Goal: Transaction & Acquisition: Obtain resource

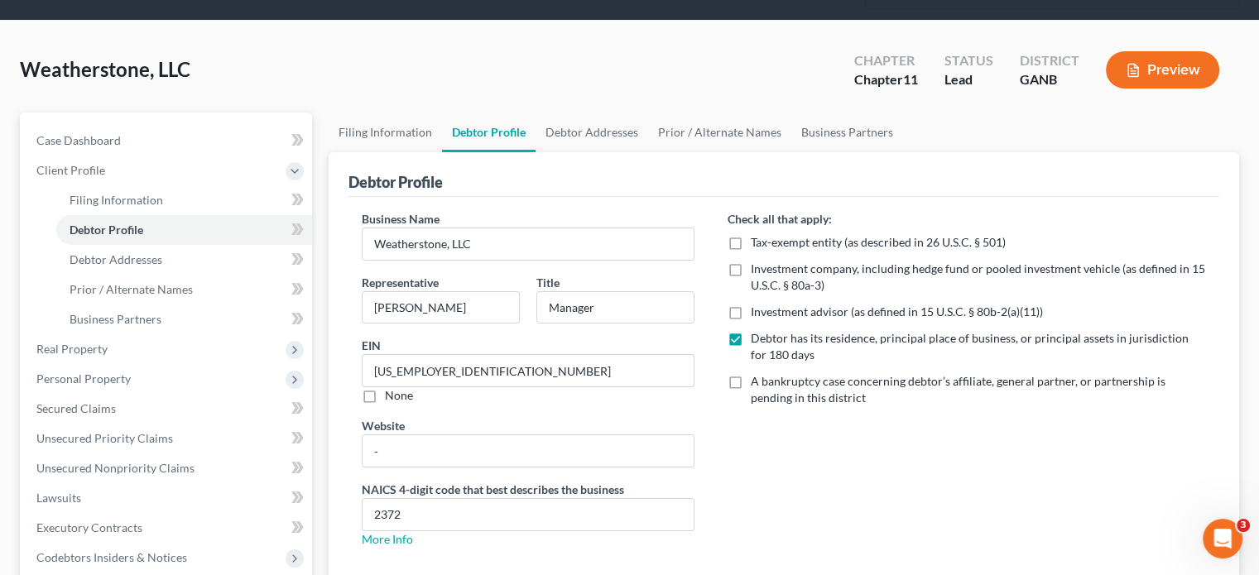
scroll to position [248, 0]
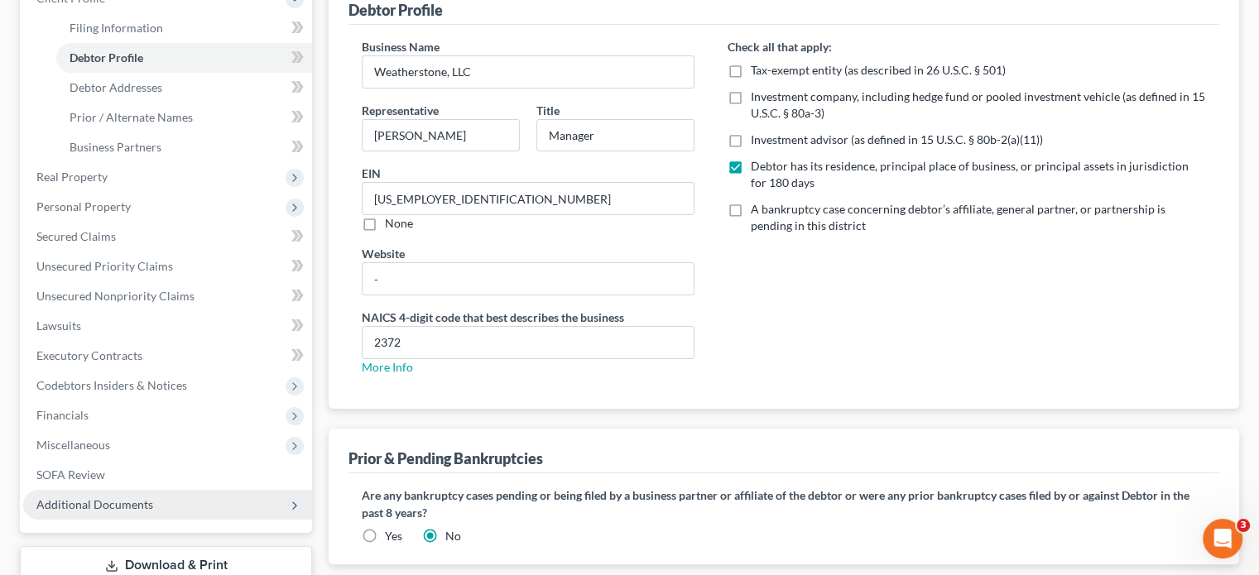
click at [129, 497] on span "Additional Documents" at bounding box center [94, 504] width 117 height 14
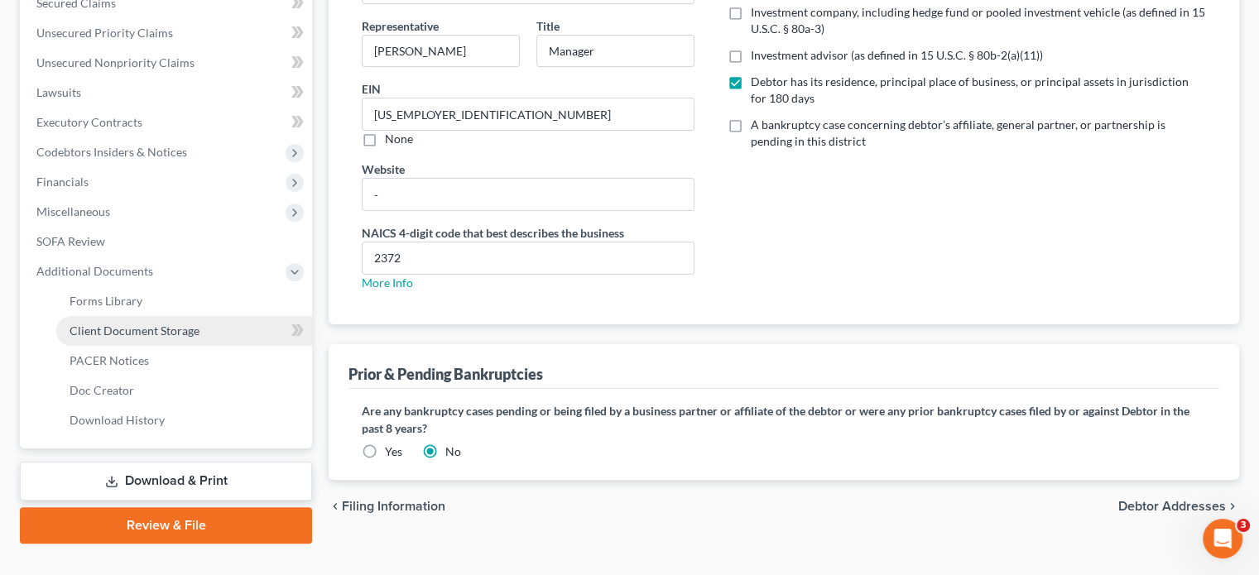
click at [138, 324] on span "Client Document Storage" at bounding box center [135, 331] width 130 height 14
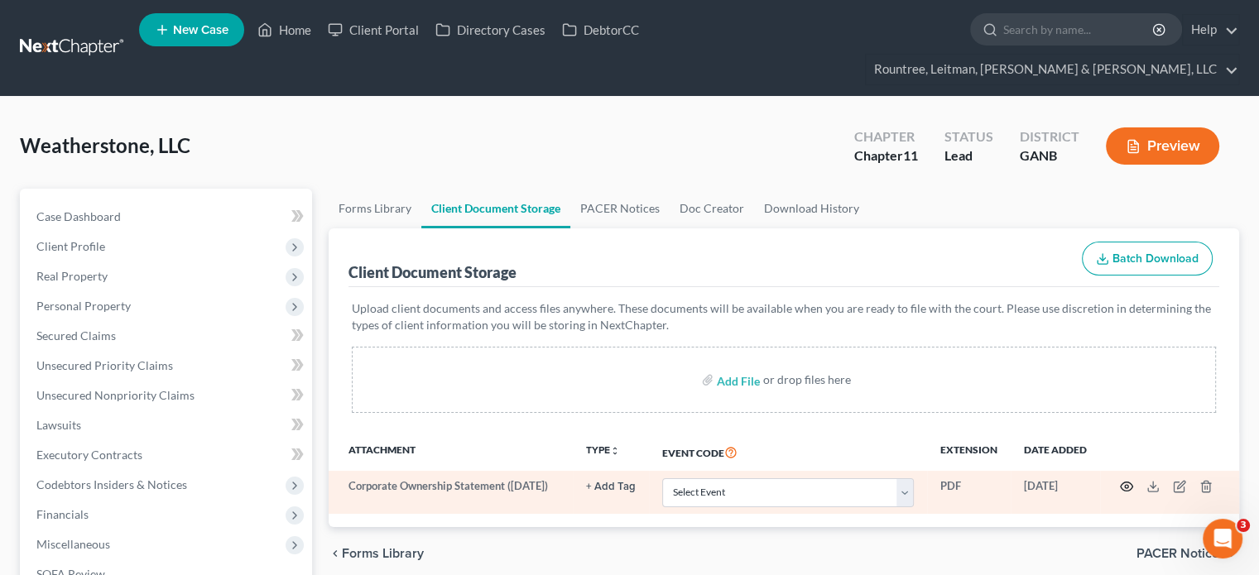
click at [1126, 480] on icon "button" at bounding box center [1126, 486] width 13 height 13
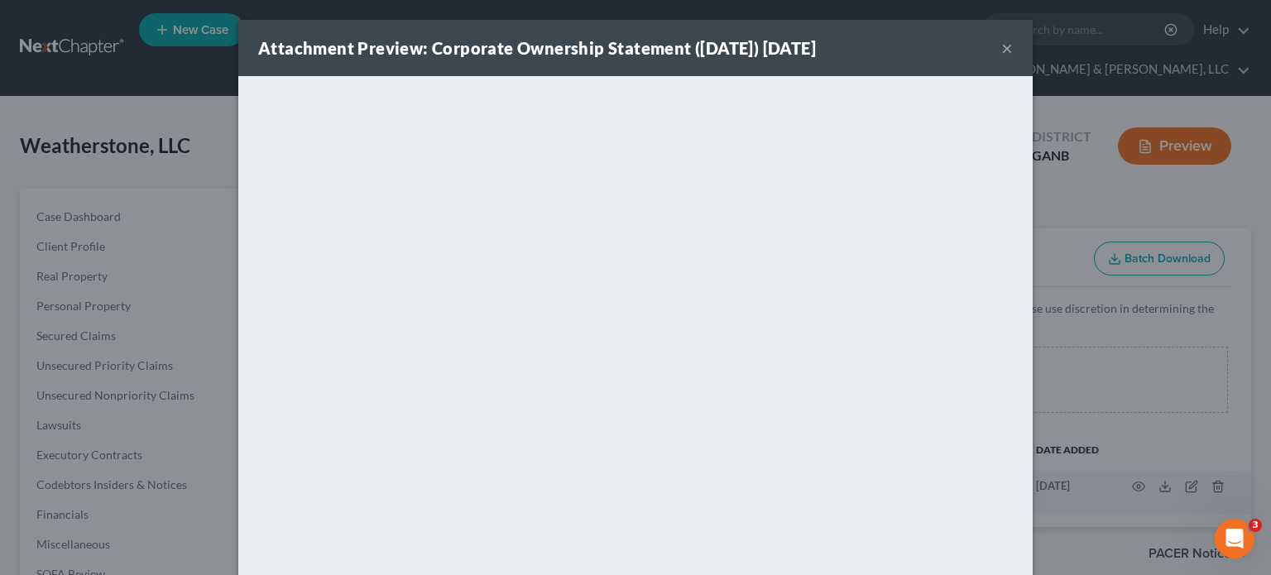
click at [1002, 44] on button "×" at bounding box center [1008, 48] width 12 height 20
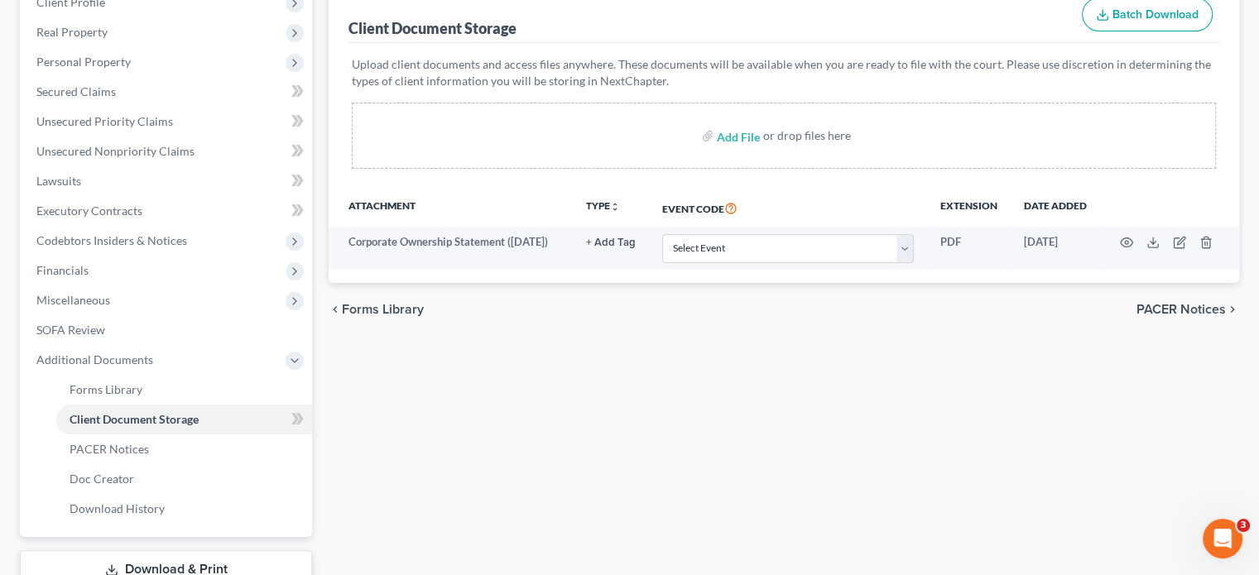
scroll to position [333, 0]
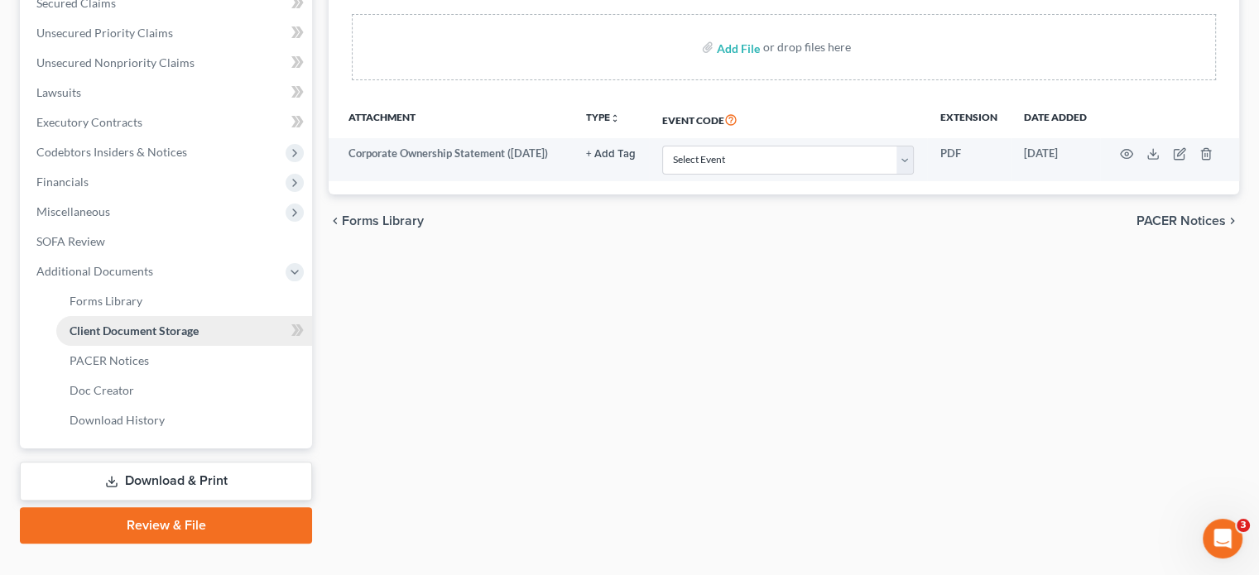
click at [151, 324] on span "Client Document Storage" at bounding box center [134, 331] width 129 height 14
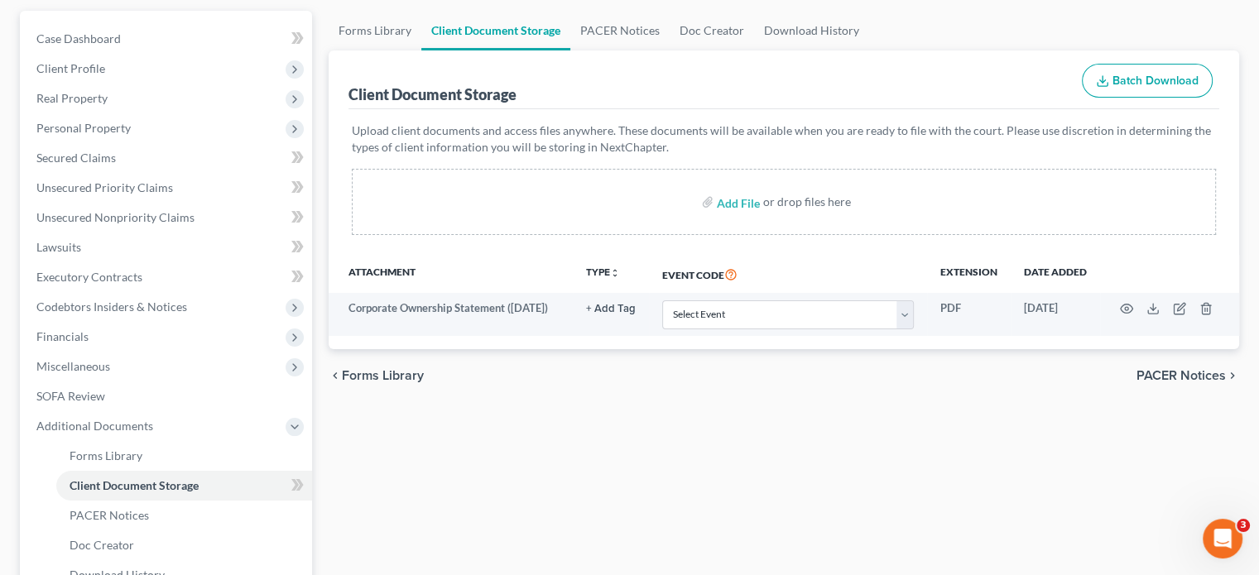
scroll to position [167, 0]
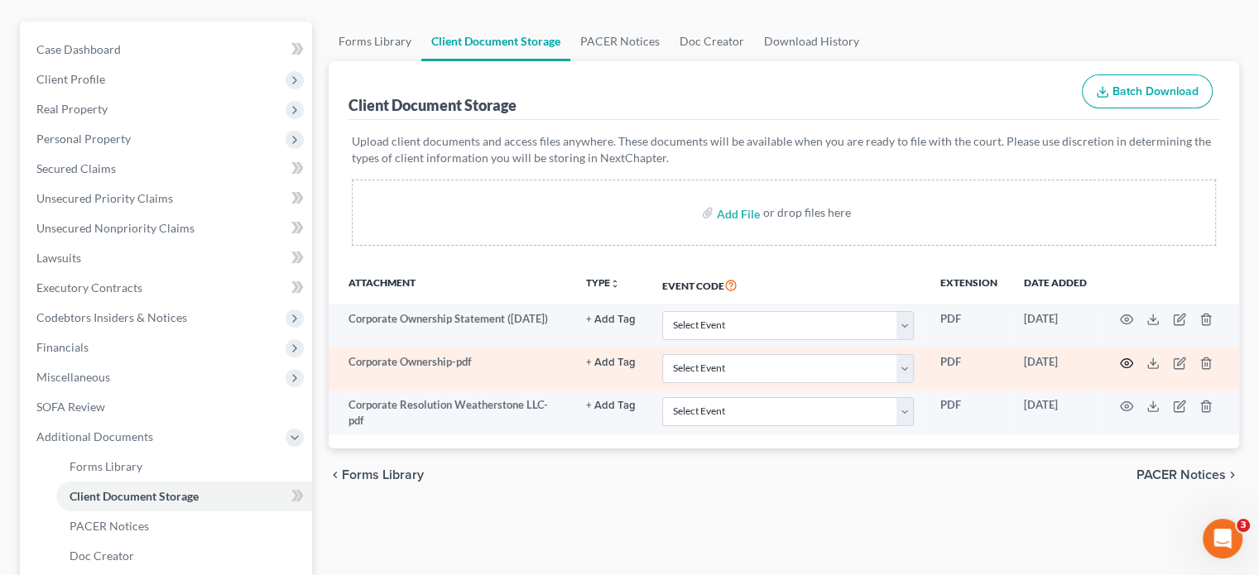
click at [1127, 357] on icon "button" at bounding box center [1126, 363] width 13 height 13
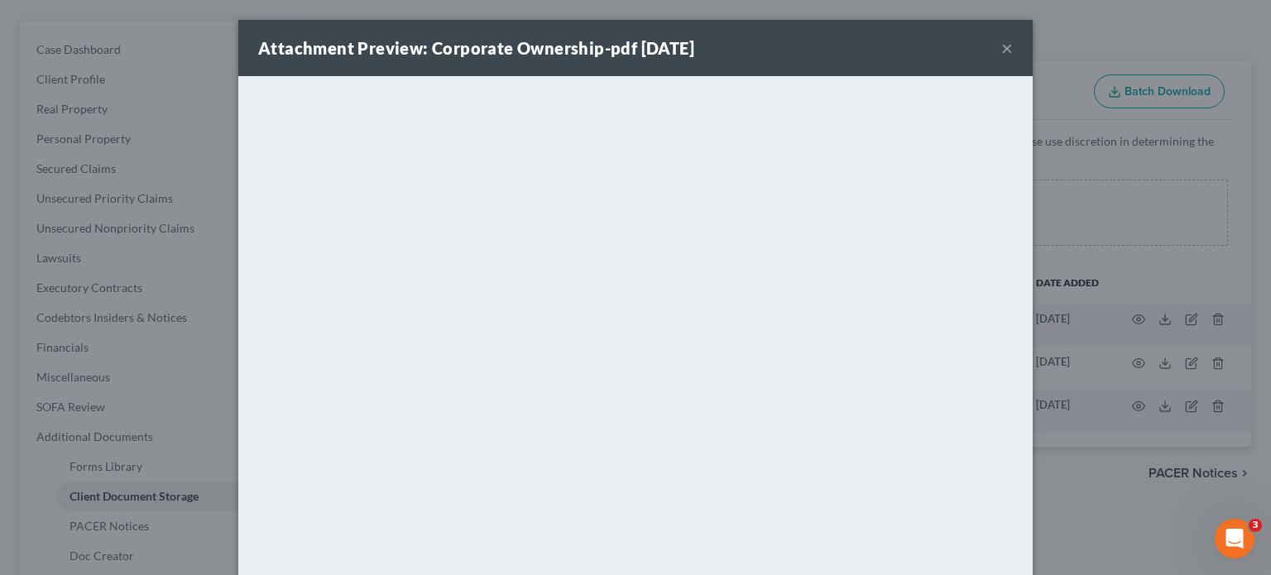
click at [1002, 46] on button "×" at bounding box center [1008, 48] width 12 height 20
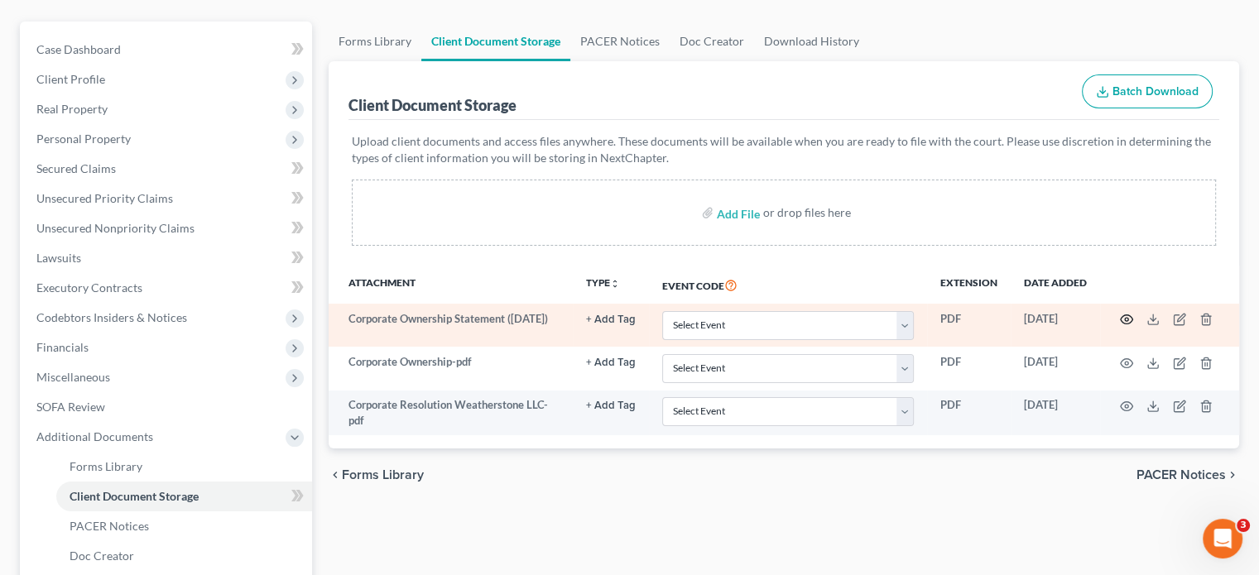
click at [1126, 313] on icon "button" at bounding box center [1126, 319] width 13 height 13
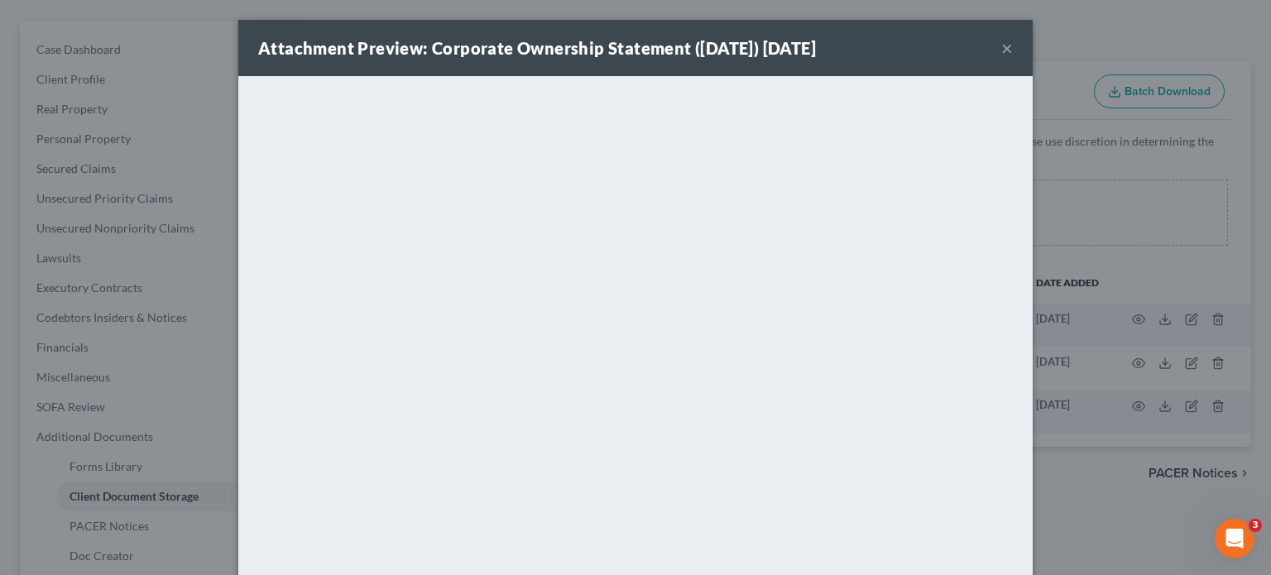
click at [1002, 42] on button "×" at bounding box center [1008, 48] width 12 height 20
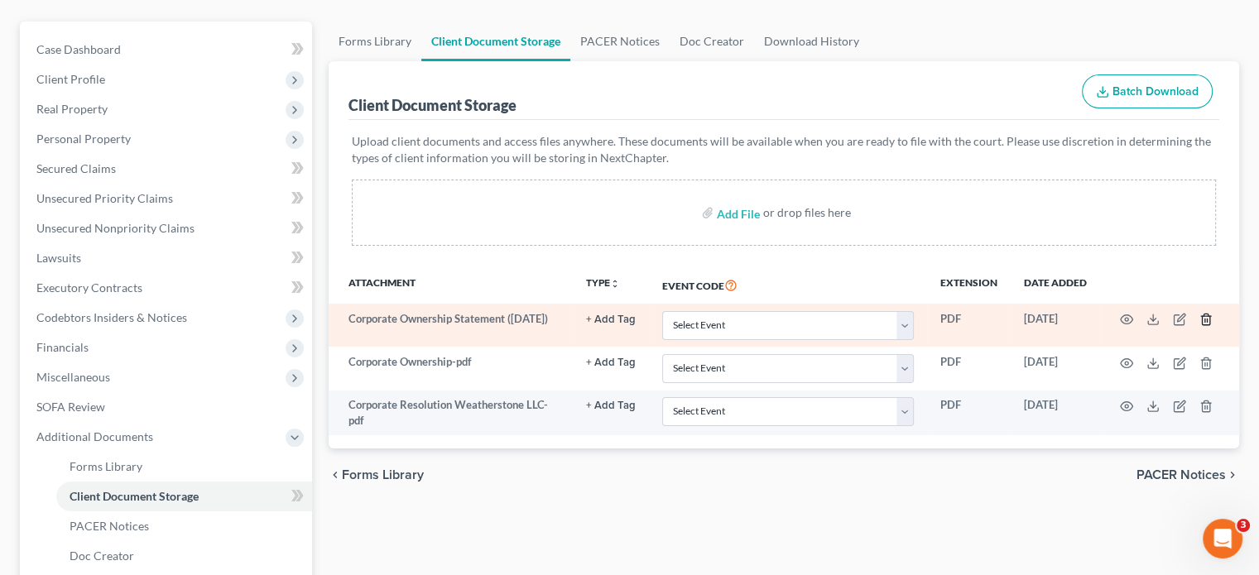
click at [1204, 315] on icon "button" at bounding box center [1205, 320] width 7 height 11
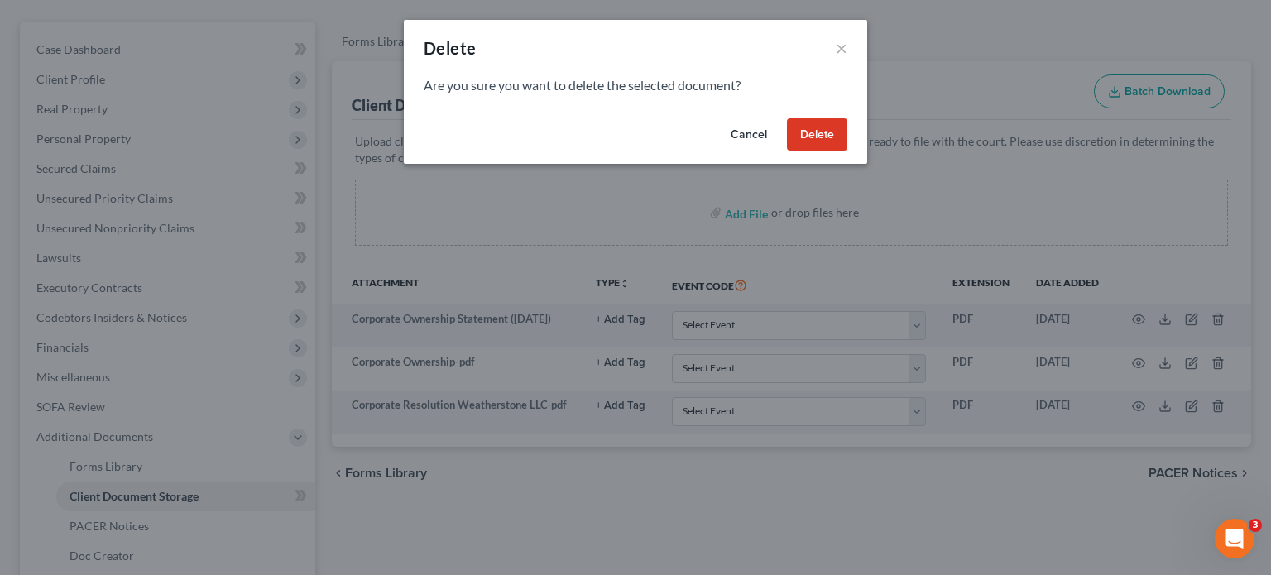
click at [827, 128] on button "Delete" at bounding box center [817, 134] width 60 height 33
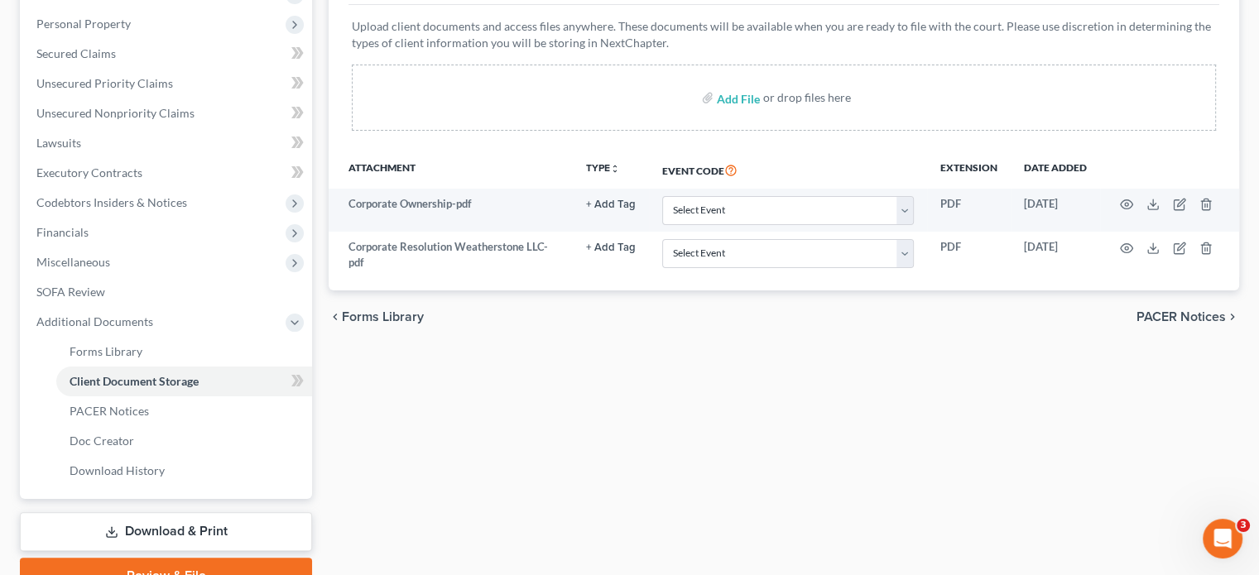
scroll to position [333, 0]
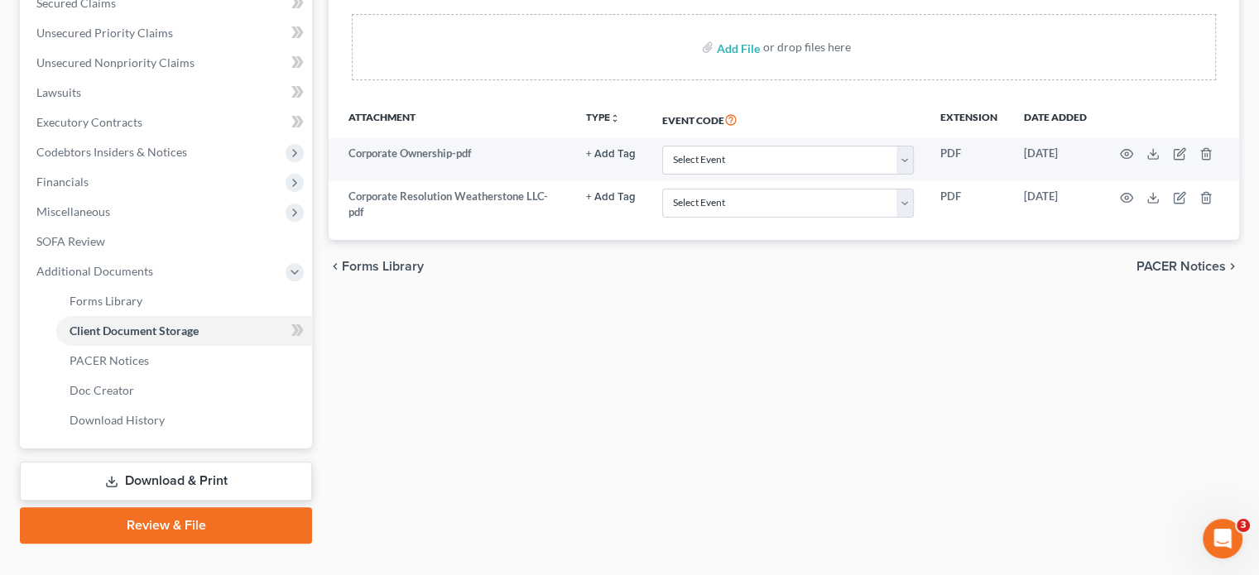
click at [192, 507] on link "Review & File" at bounding box center [166, 525] width 292 height 36
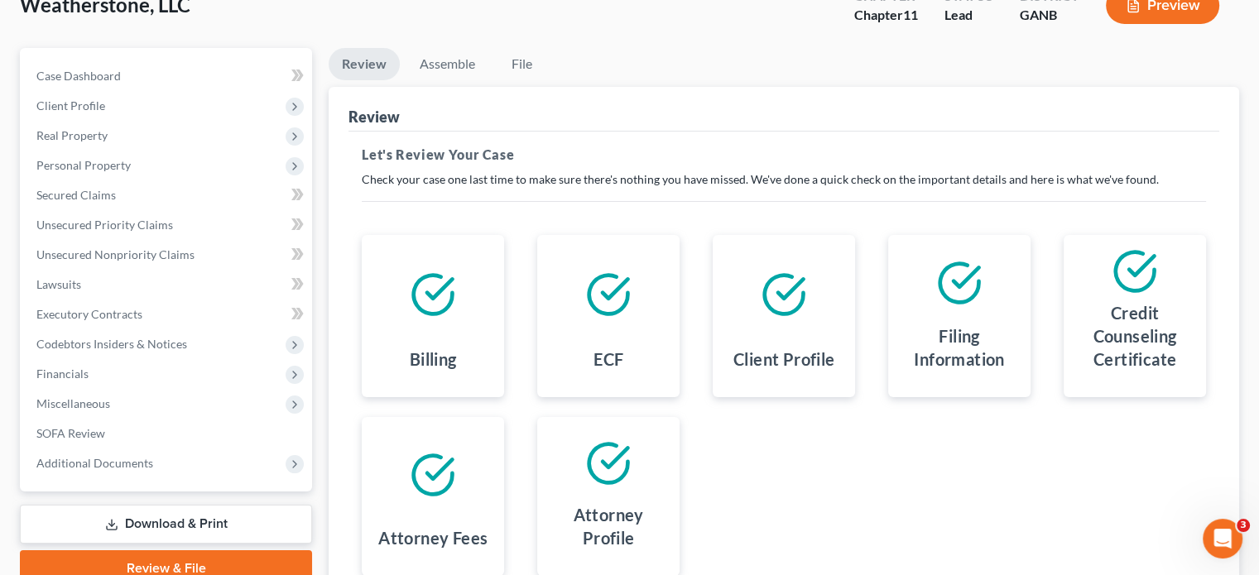
scroll to position [266, 0]
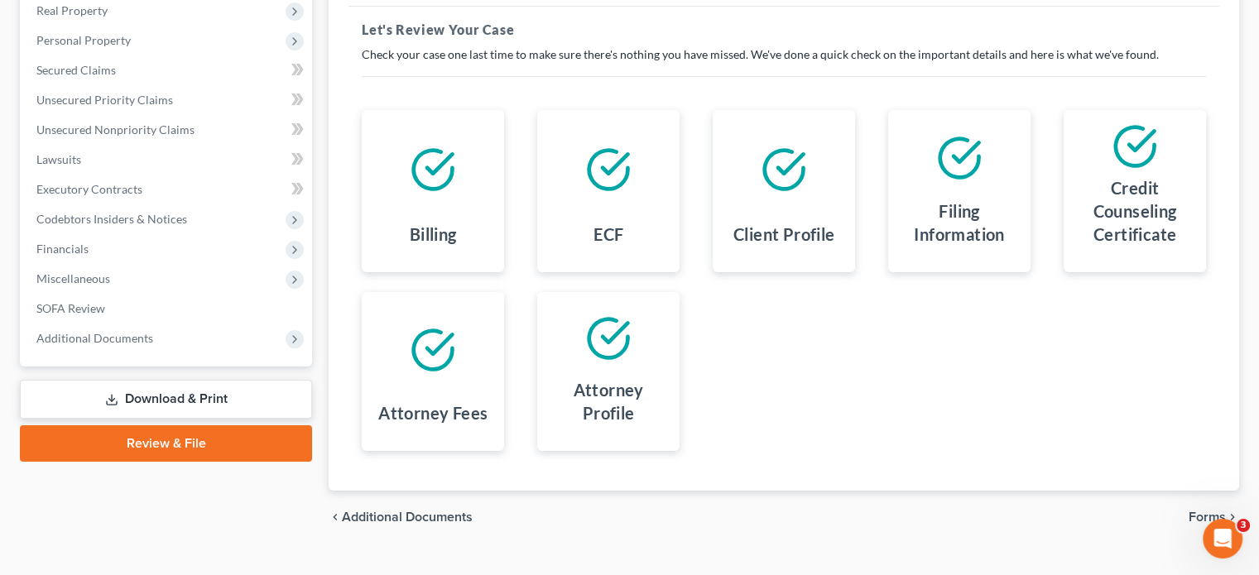
click at [1205, 511] on span "Forms" at bounding box center [1207, 517] width 37 height 13
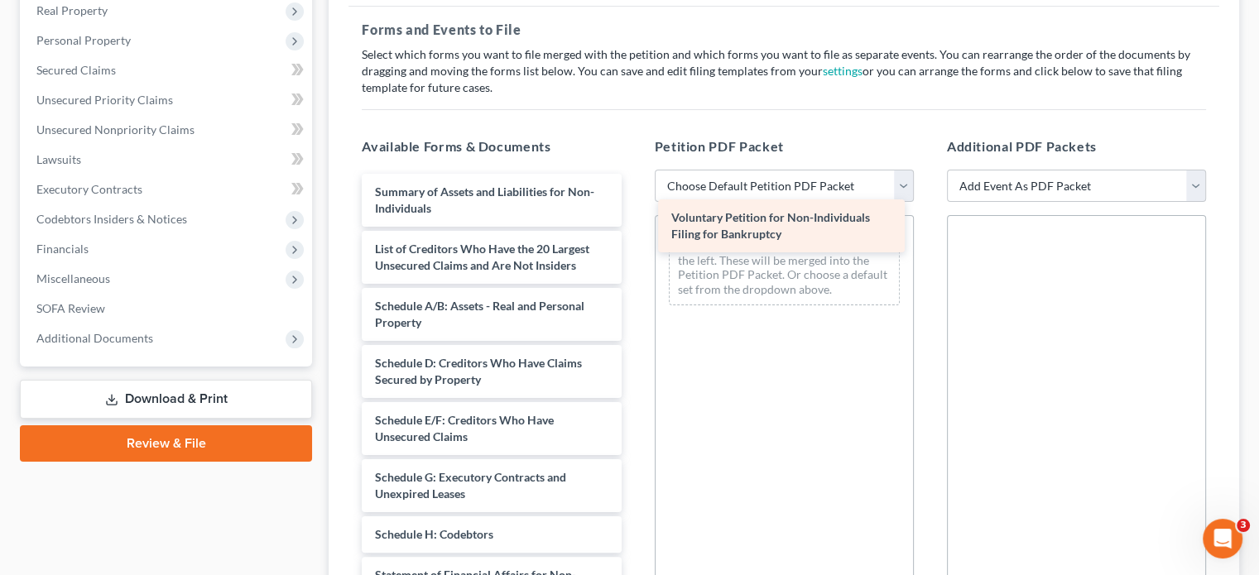
drag, startPoint x: 478, startPoint y: 165, endPoint x: 774, endPoint y: 222, distance: 301.8
click at [634, 222] on div "Voluntary Petition for Non-Individuals Filing for Bankruptcy Voluntary Petition…" at bounding box center [491, 550] width 286 height 753
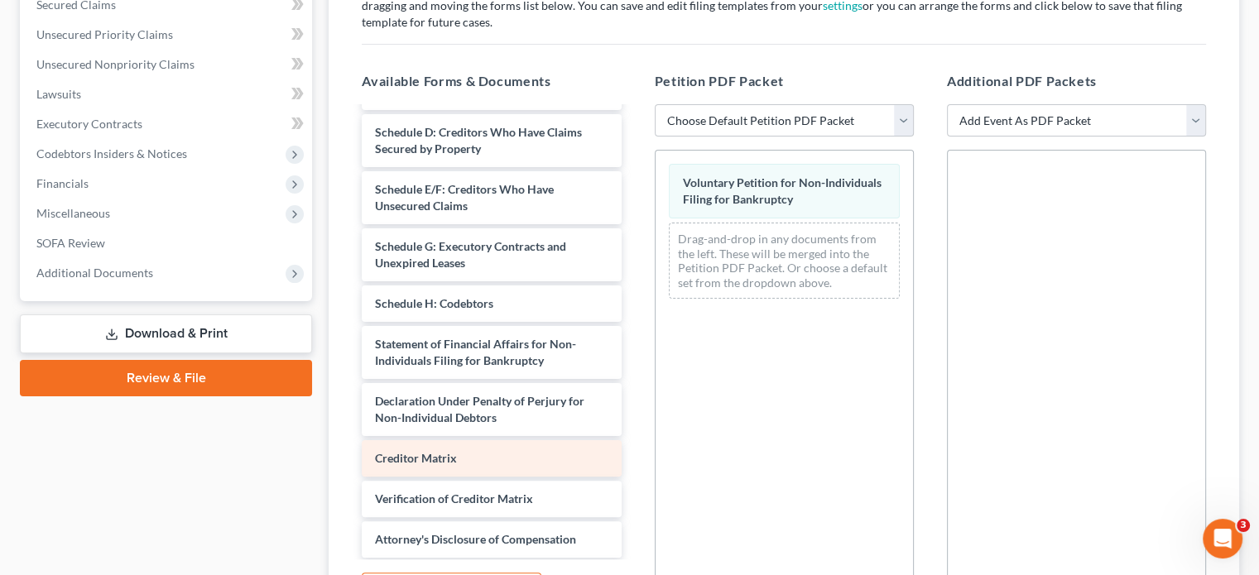
scroll to position [0, 0]
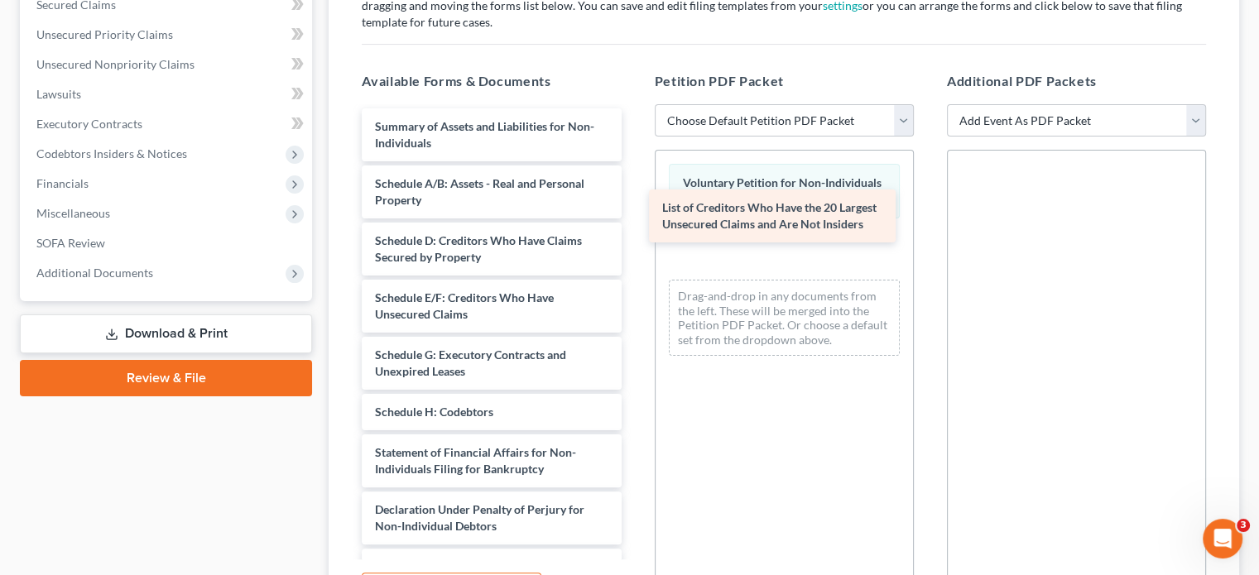
drag, startPoint x: 473, startPoint y: 155, endPoint x: 765, endPoint y: 201, distance: 295.0
click at [634, 201] on div "List of Creditors Who Have the 20 Largest Unsecured Claims and Are Not Insiders…" at bounding box center [491, 456] width 286 height 696
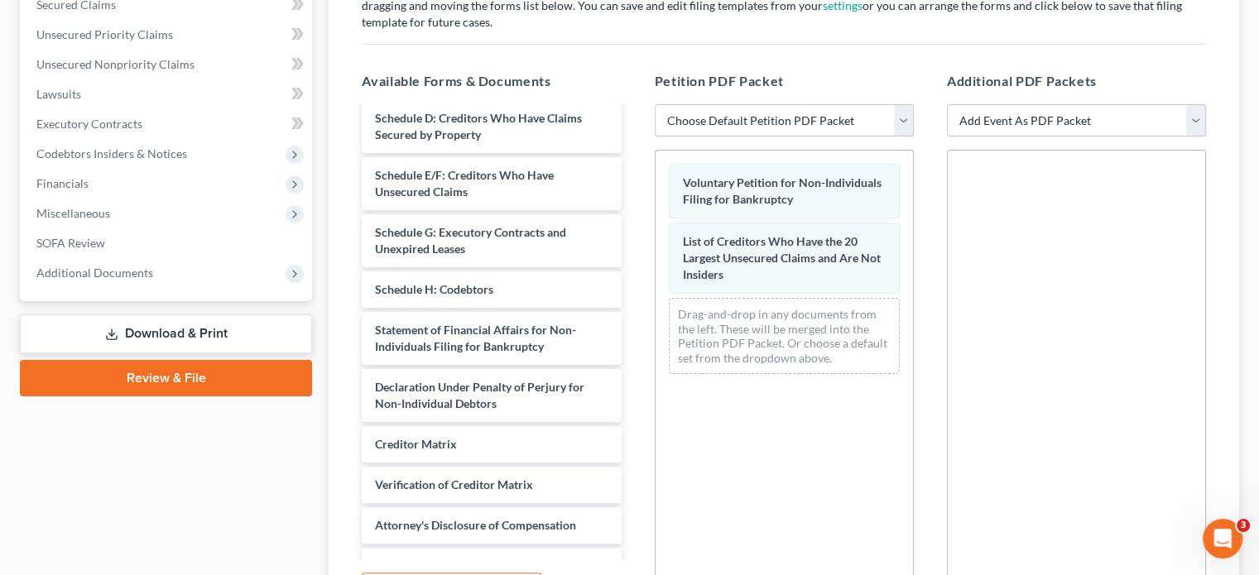
scroll to position [166, 0]
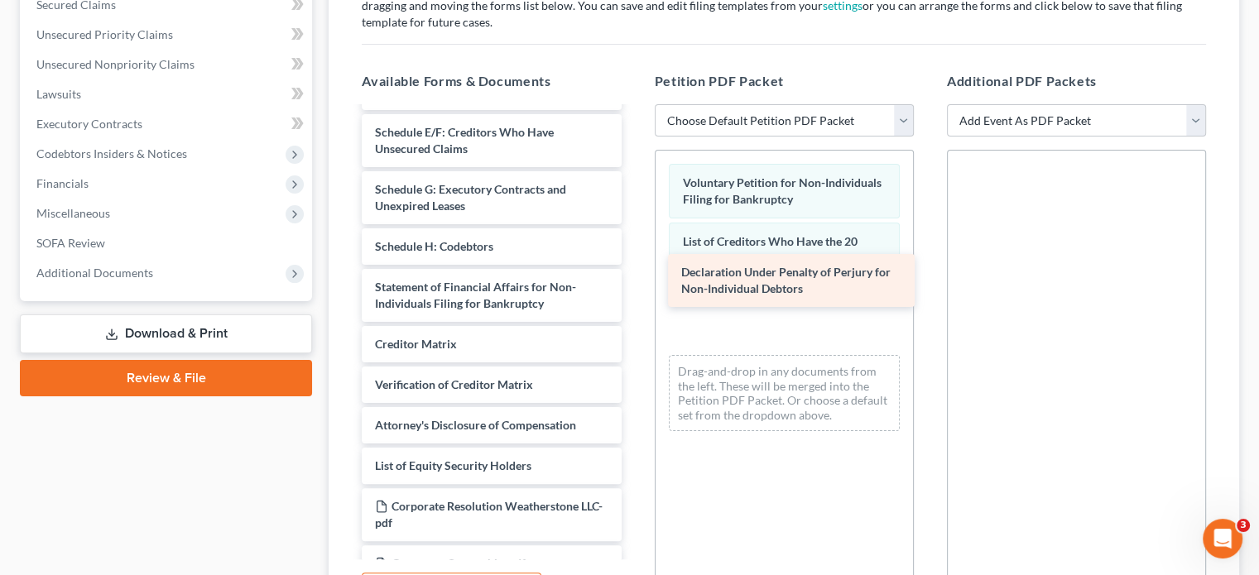
drag, startPoint x: 502, startPoint y: 310, endPoint x: 808, endPoint y: 270, distance: 308.9
click at [634, 270] on div "Declaration Under Penalty of Perjury for Non-Individual Debtors Summary of Asse…" at bounding box center [491, 262] width 286 height 639
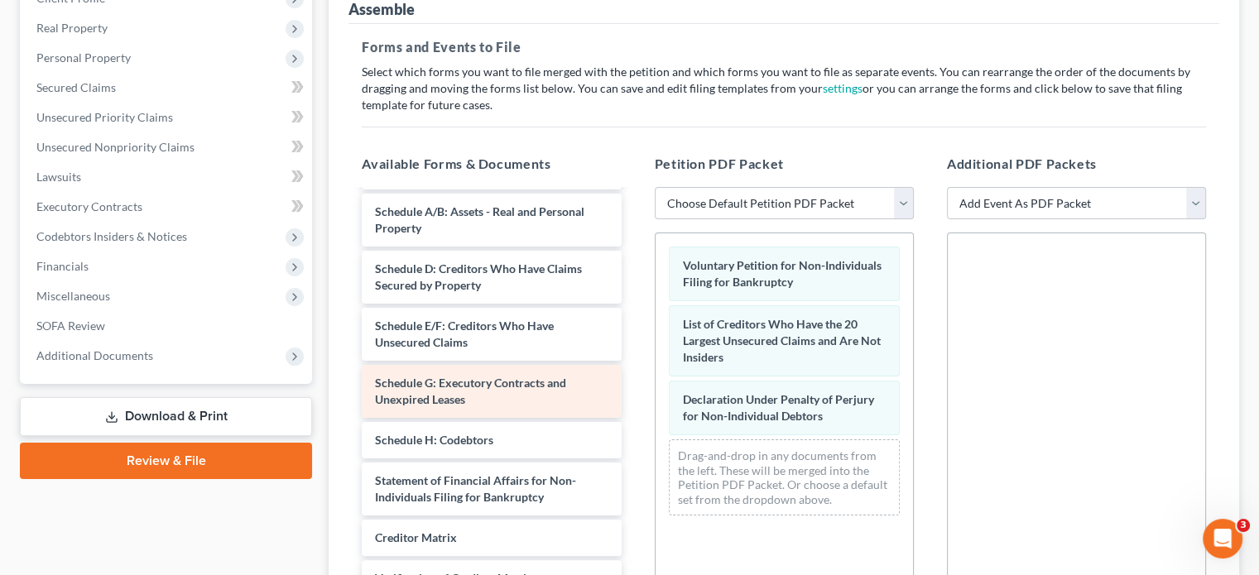
scroll to position [83, 0]
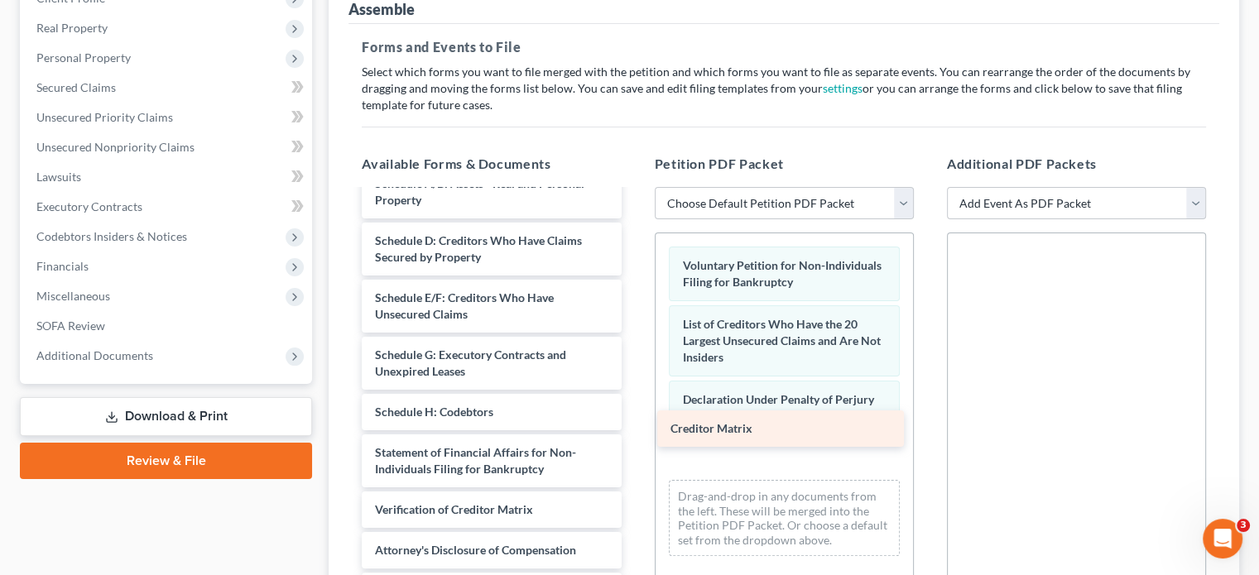
drag, startPoint x: 454, startPoint y: 479, endPoint x: 751, endPoint y: 430, distance: 300.5
click at [634, 430] on div "Creditor Matrix Summary of Assets and Liabilities for Non-Individuals Schedule …" at bounding box center [491, 407] width 286 height 598
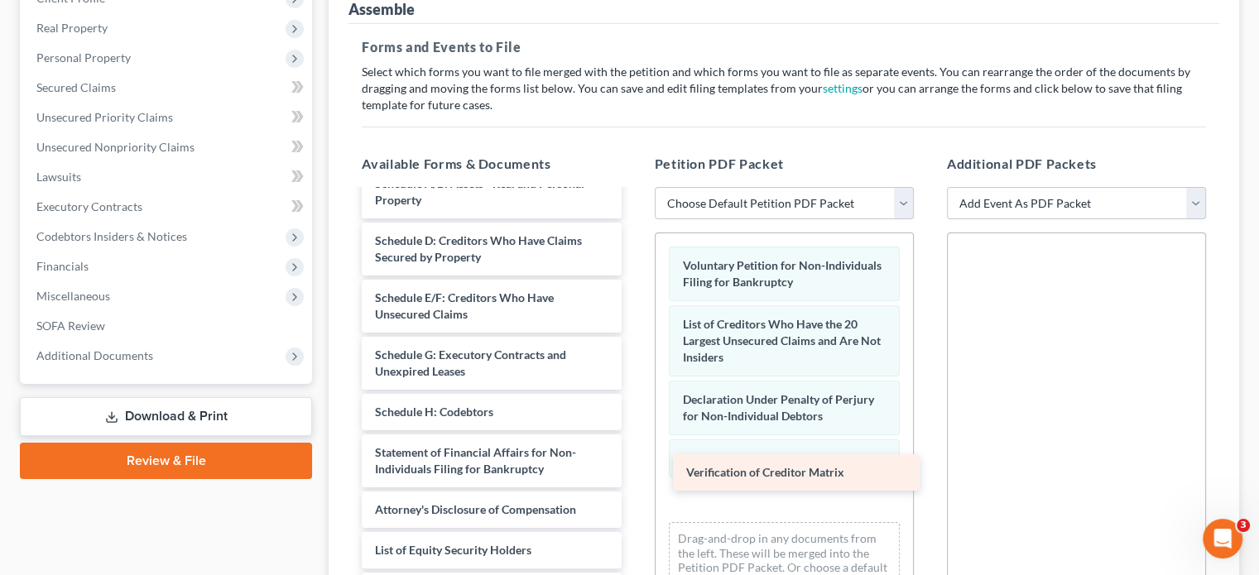
drag, startPoint x: 467, startPoint y: 478, endPoint x: 778, endPoint y: 472, distance: 311.3
click at [634, 472] on div "Verification of Creditor Matrix Summary of Assets and Liabilities for Non-Indiv…" at bounding box center [491, 387] width 286 height 558
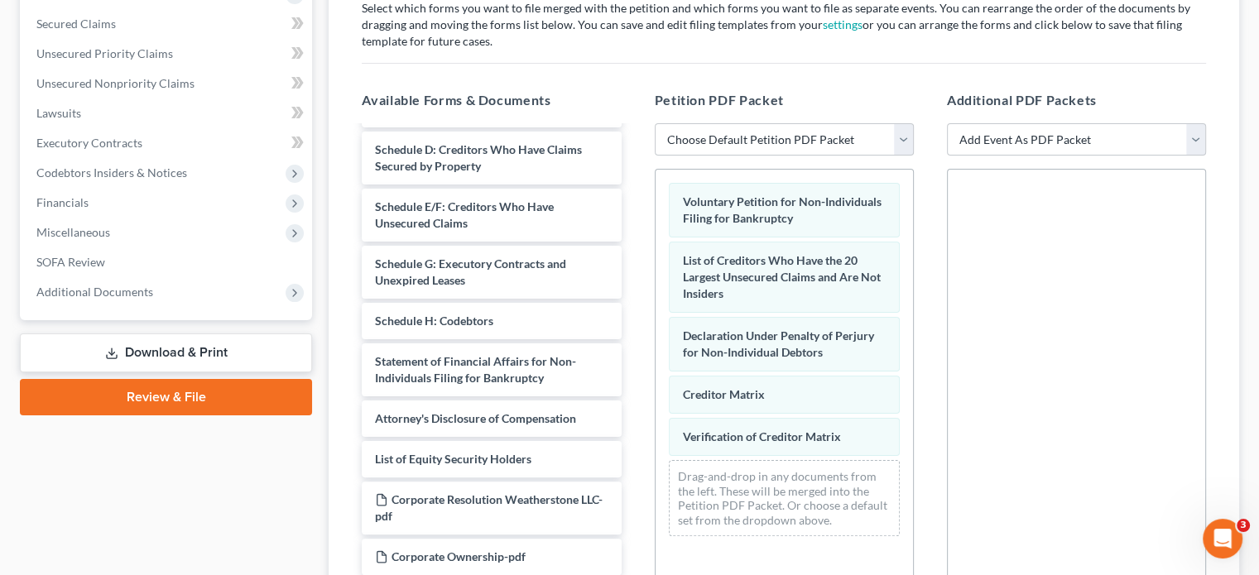
scroll to position [313, 0]
click at [1194, 123] on select "Add Event As PDF Packet 02-Application to Pay Filing Fee in Installments Amende…" at bounding box center [1076, 139] width 259 height 33
select select "8"
click at [947, 123] on select "Add Event As PDF Packet 02-Application to Pay Filing Fee in Installments Amende…" at bounding box center [1076, 139] width 259 height 33
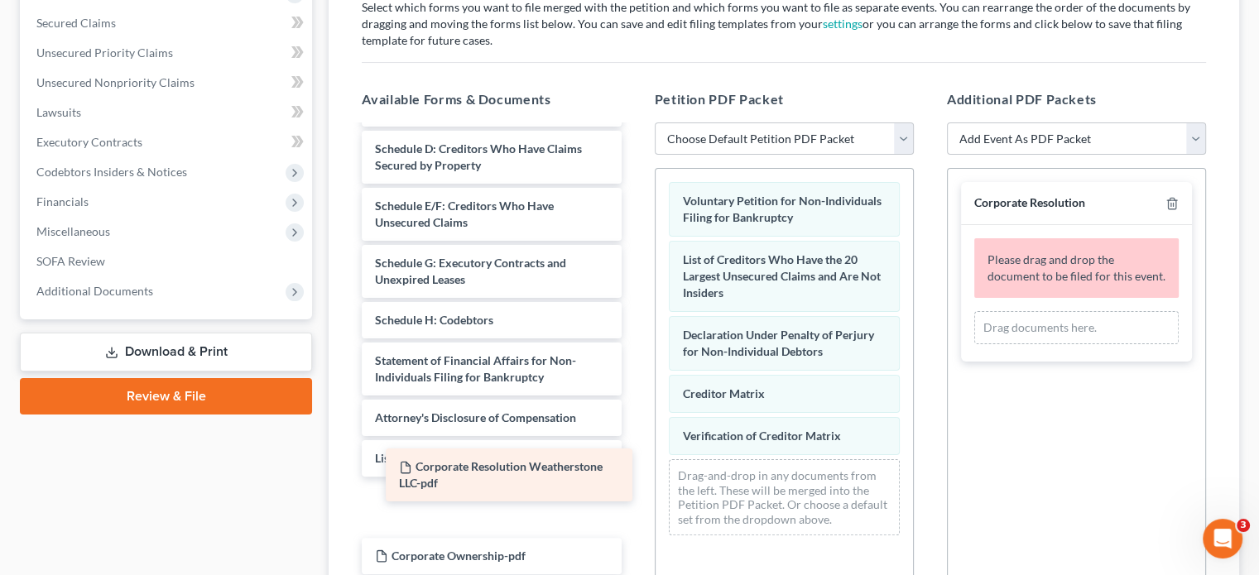
scroll to position [53, 0]
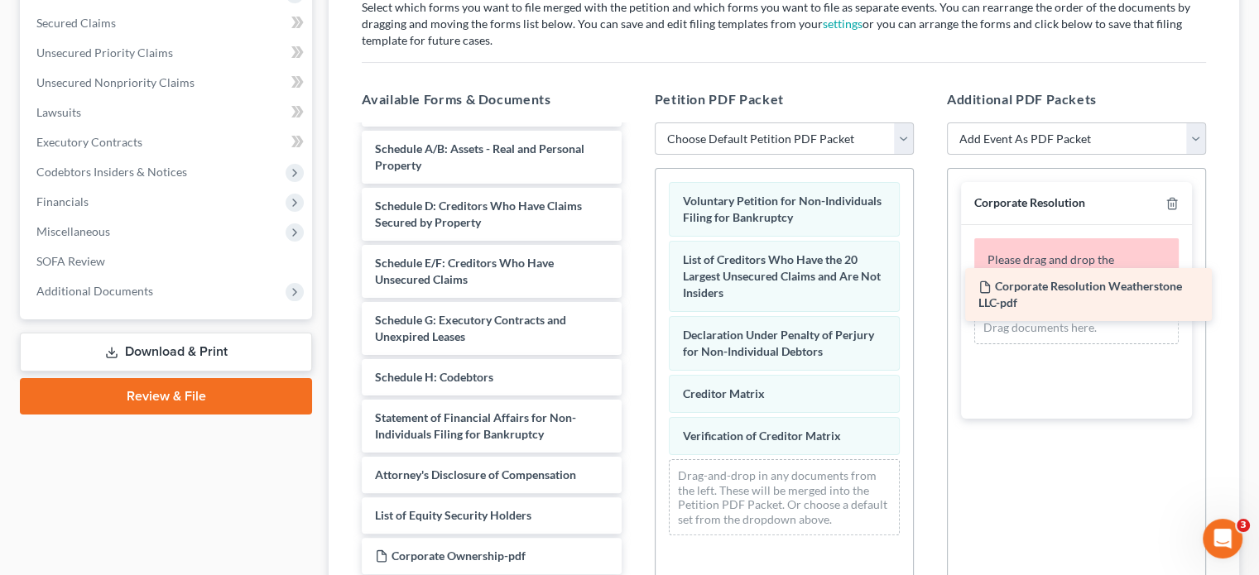
drag, startPoint x: 500, startPoint y: 476, endPoint x: 1103, endPoint y: 296, distance: 629.8
click at [634, 296] on div "Corporate Resolution Weatherstone LLC-pdf Summary of Assets and Liabilities for…" at bounding box center [491, 324] width 286 height 501
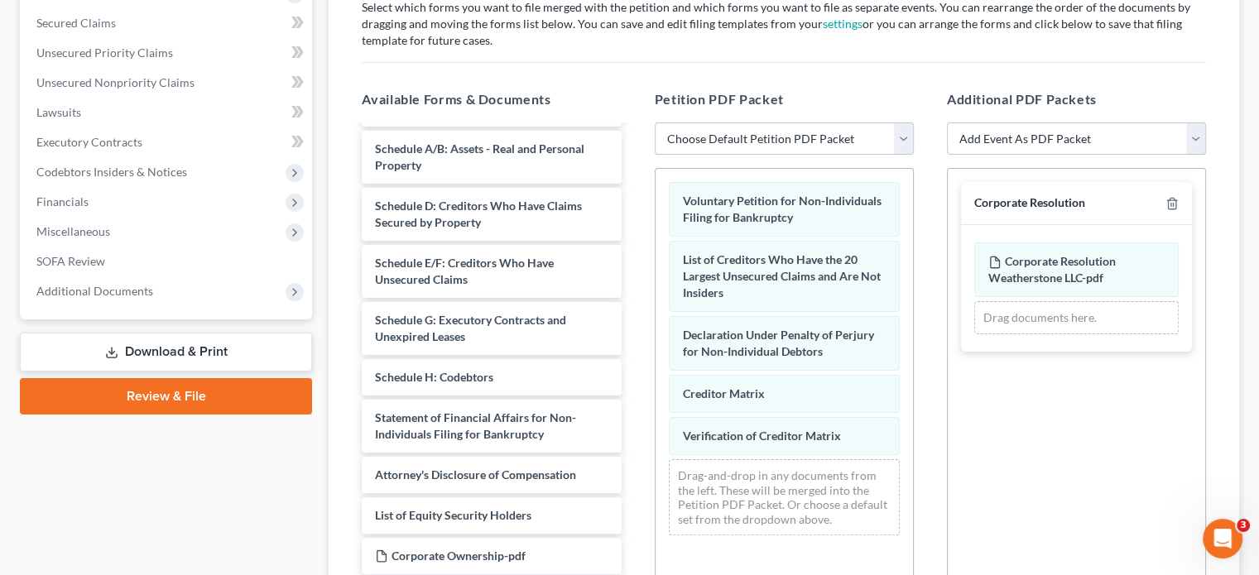
click at [1194, 123] on select "Add Event As PDF Packet 02-Application to Pay Filing Fee in Installments Amende…" at bounding box center [1076, 139] width 259 height 33
select select "7"
click at [947, 123] on select "Add Event As PDF Packet 02-Application to Pay Filing Fee in Installments Amende…" at bounding box center [1076, 139] width 259 height 33
select select
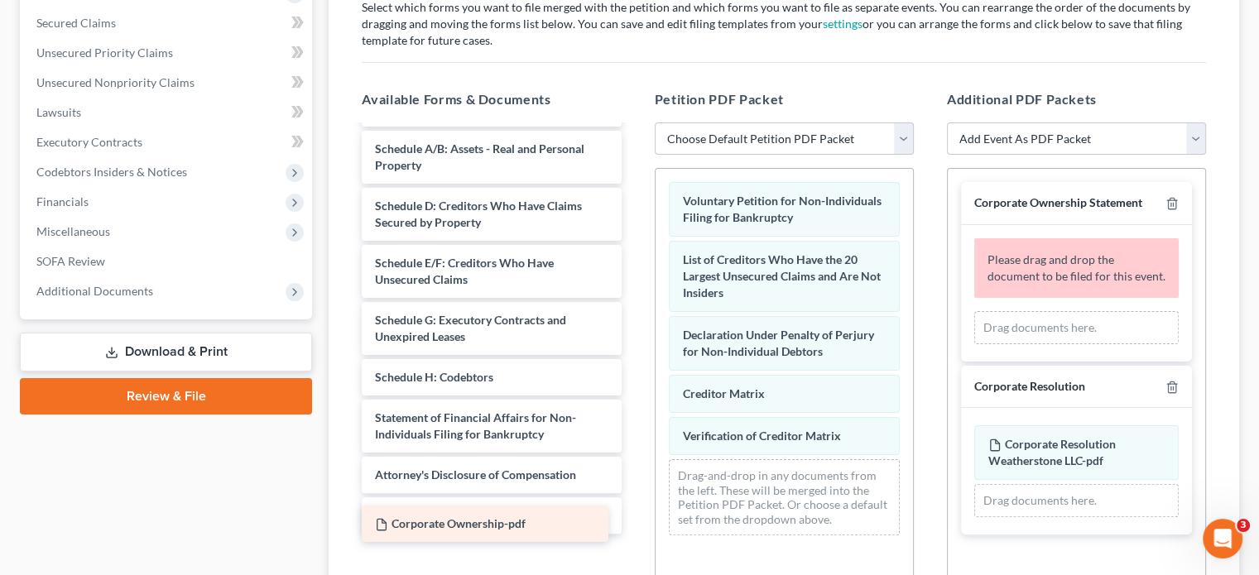
scroll to position [13, 0]
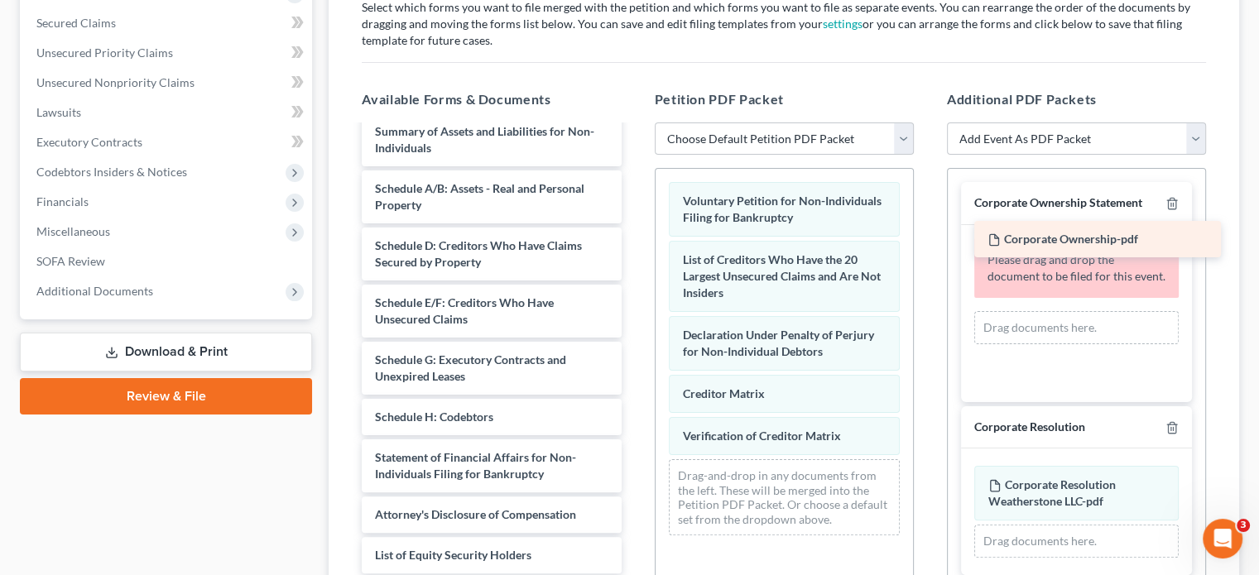
drag, startPoint x: 440, startPoint y: 521, endPoint x: 1053, endPoint y: 237, distance: 675.5
click at [634, 237] on div "Corporate Ownership-pdf Summary of Assets and Liabilities for Non-Individuals S…" at bounding box center [491, 343] width 286 height 460
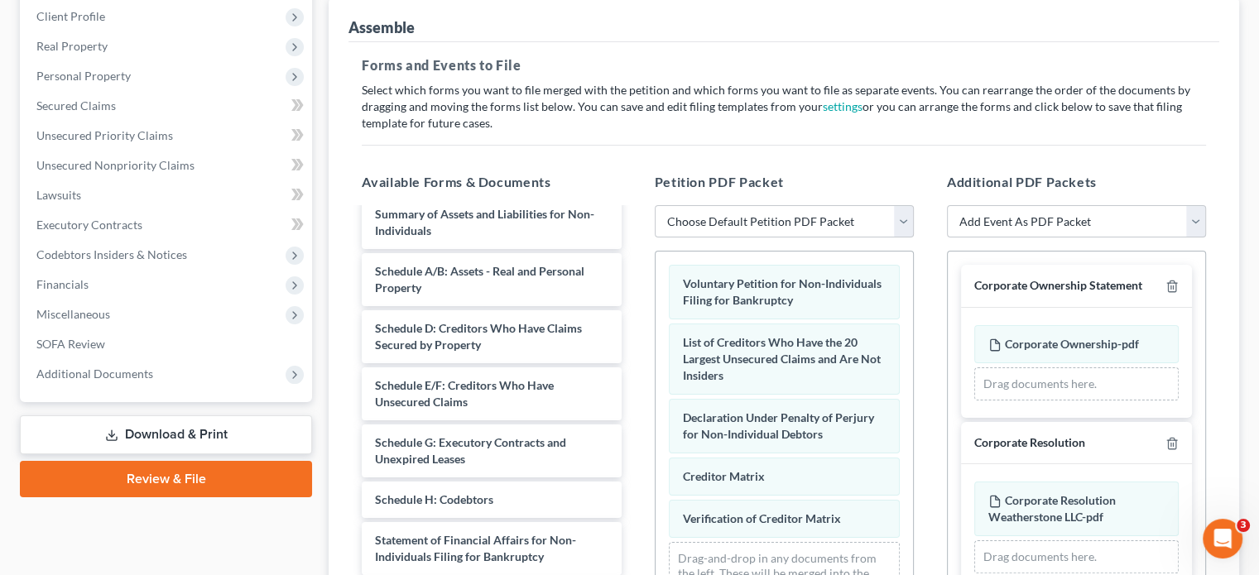
scroll to position [478, 0]
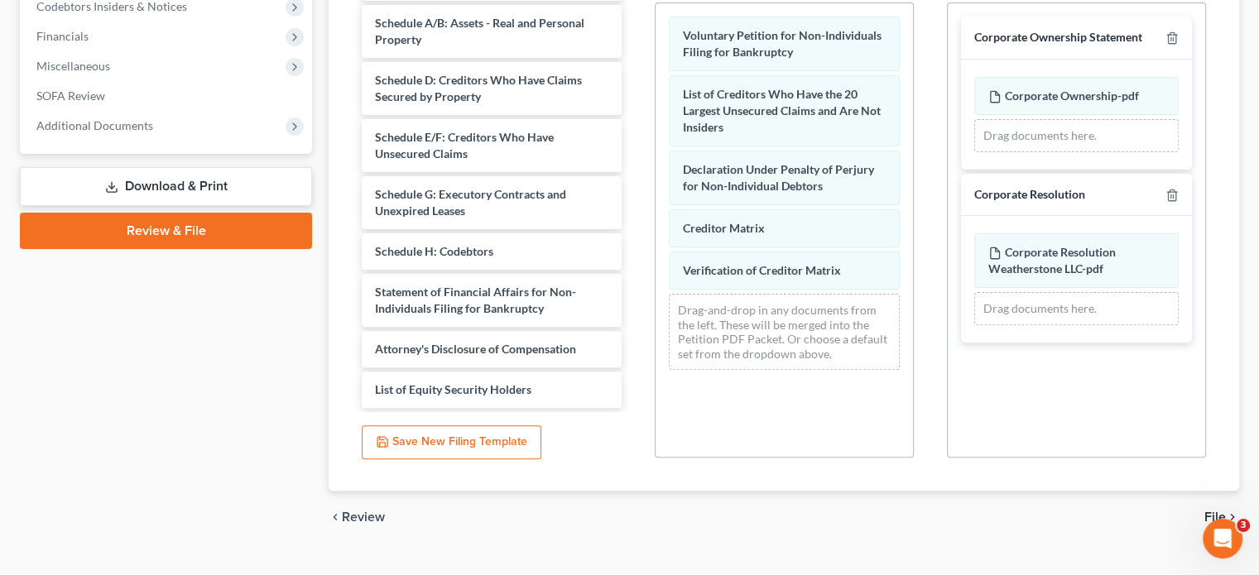
click at [1214, 511] on span "File" at bounding box center [1215, 517] width 22 height 13
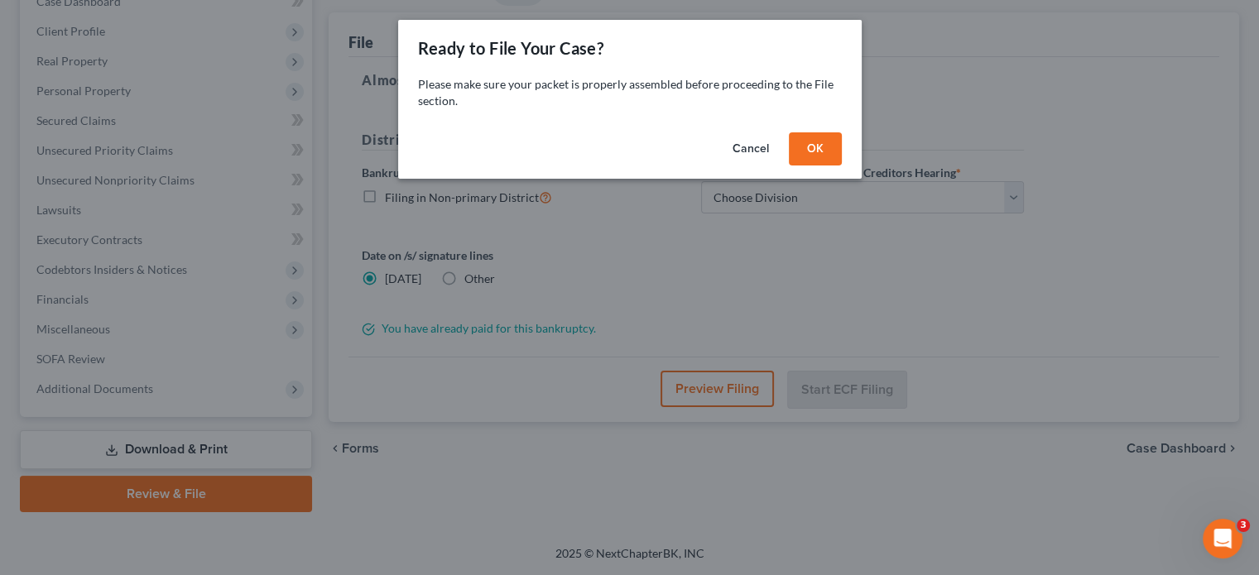
scroll to position [184, 0]
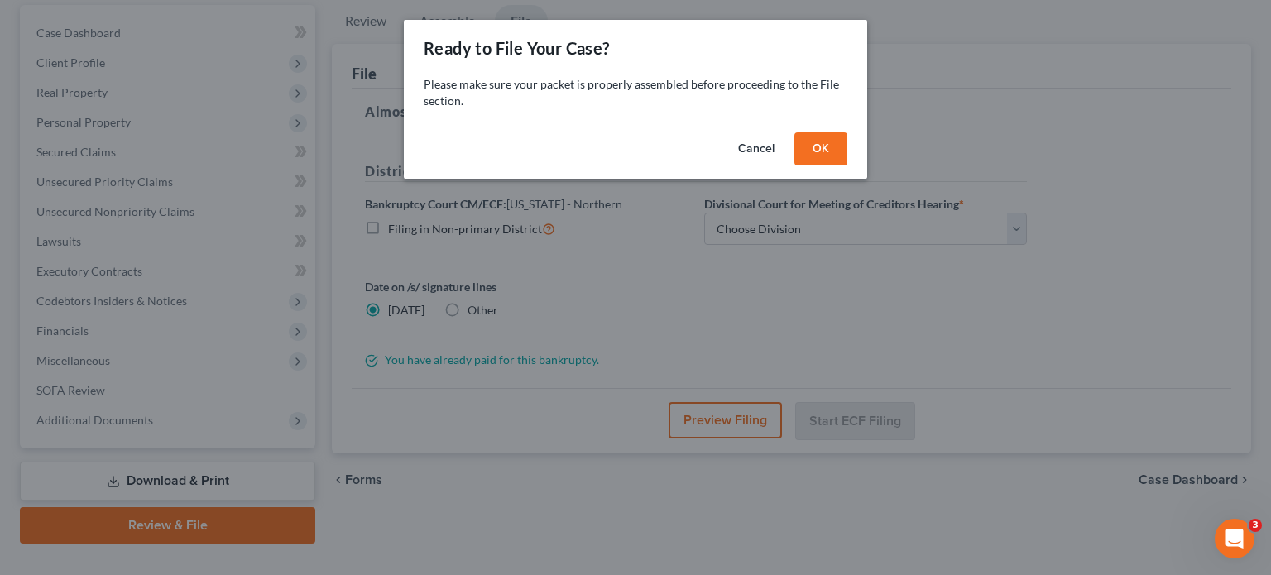
click at [761, 148] on button "Cancel" at bounding box center [756, 148] width 63 height 33
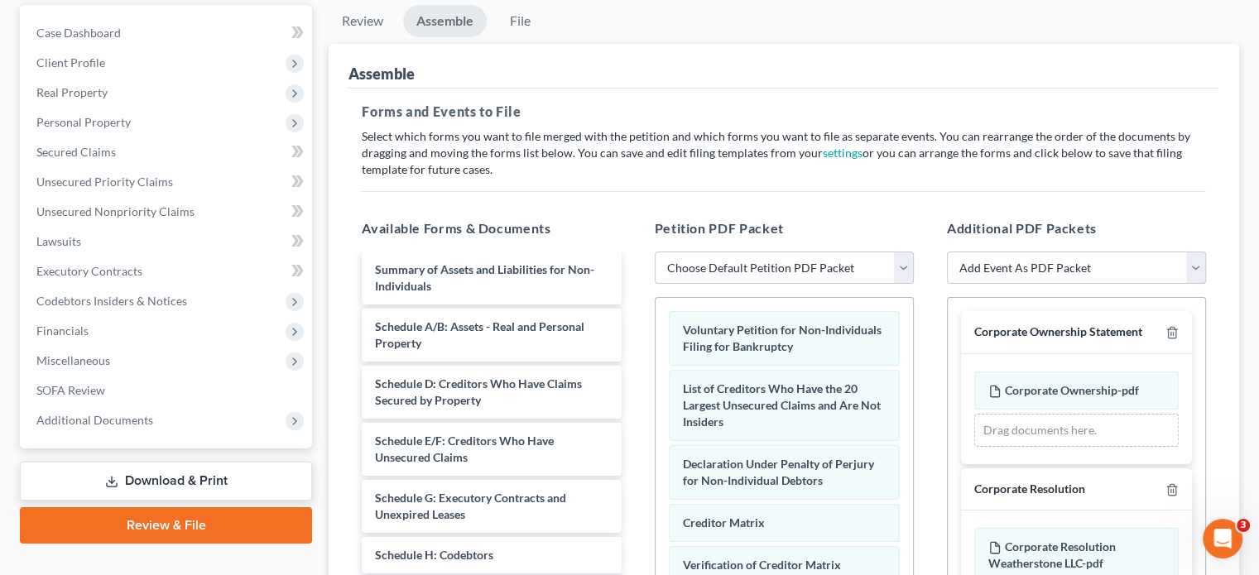
scroll to position [0, 0]
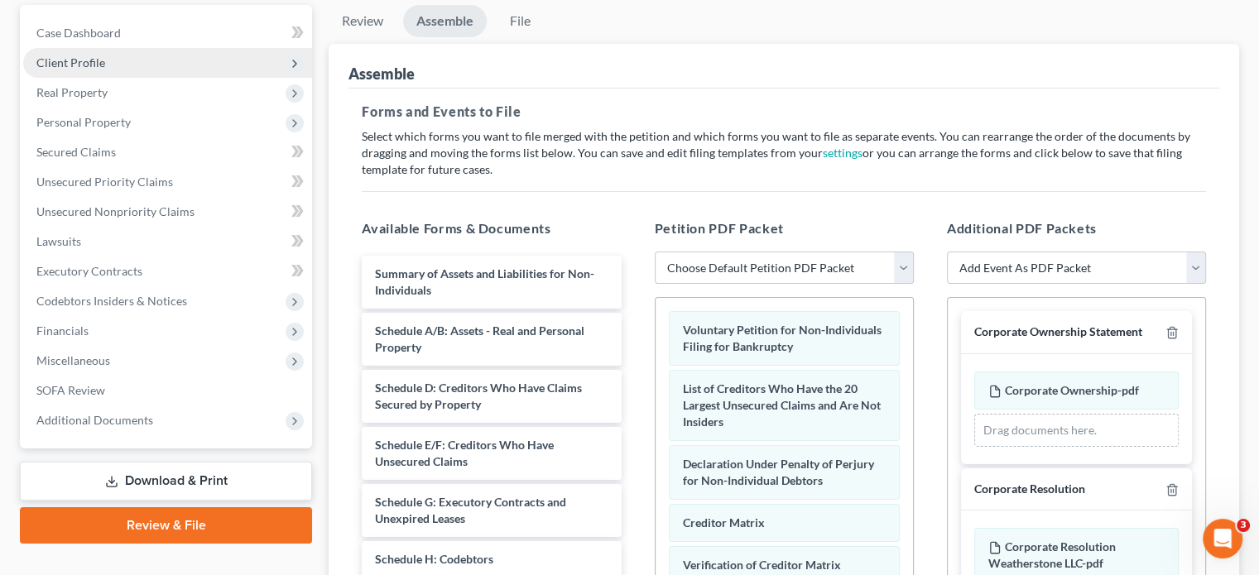
click at [93, 55] on span "Client Profile" at bounding box center [70, 62] width 69 height 14
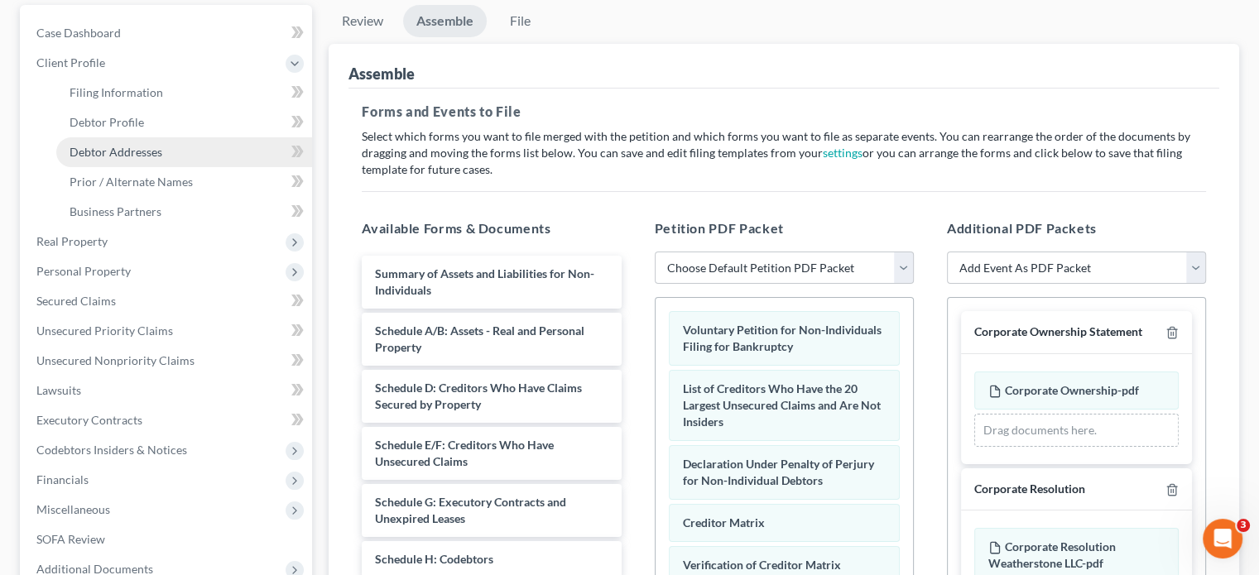
click at [126, 145] on span "Debtor Addresses" at bounding box center [116, 152] width 93 height 14
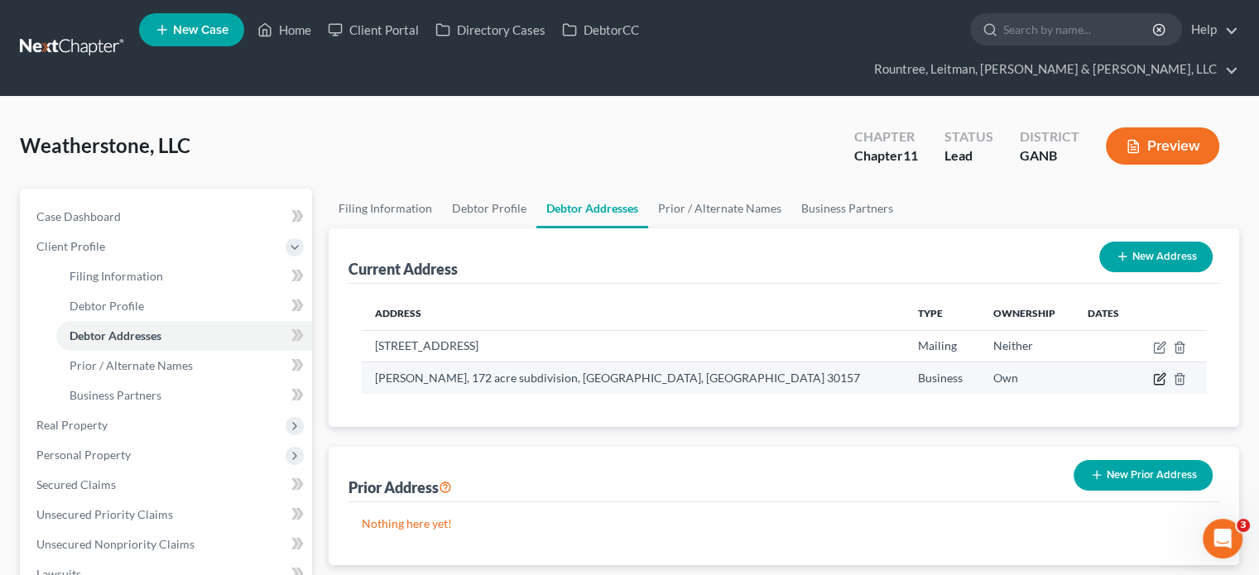
click at [1159, 374] on icon "button" at bounding box center [1160, 377] width 7 height 7
select select "10"
select select "109"
select select "0"
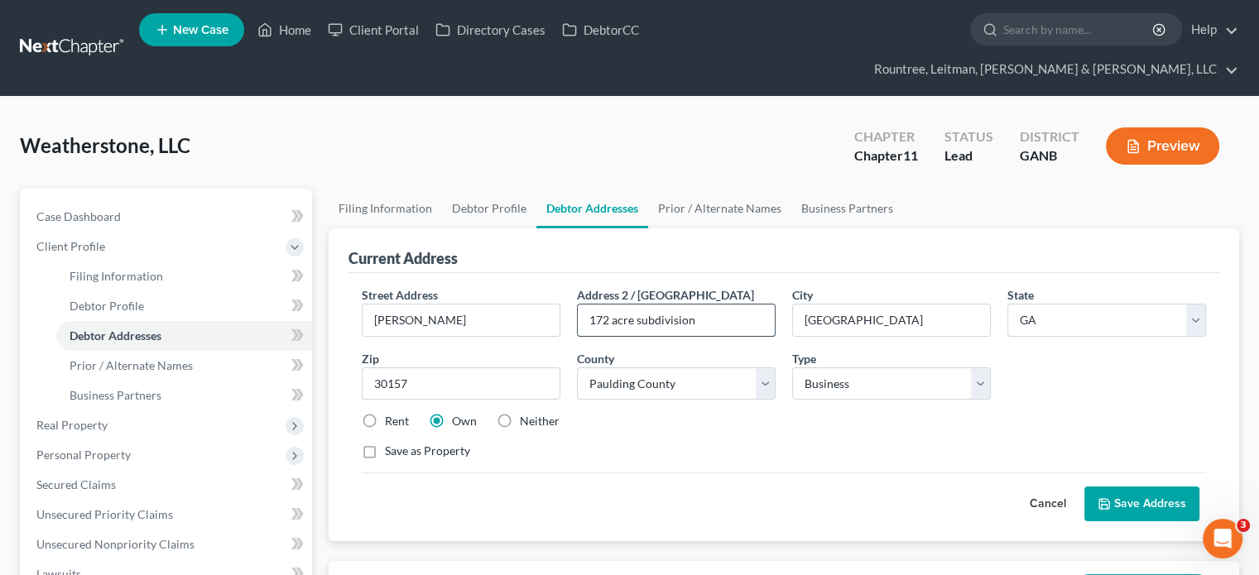
click at [616, 305] on input "172 acre subdivision" at bounding box center [676, 320] width 197 height 31
type input "172 Acre Subdivision"
click at [1142, 487] on button "Save Address" at bounding box center [1141, 504] width 115 height 35
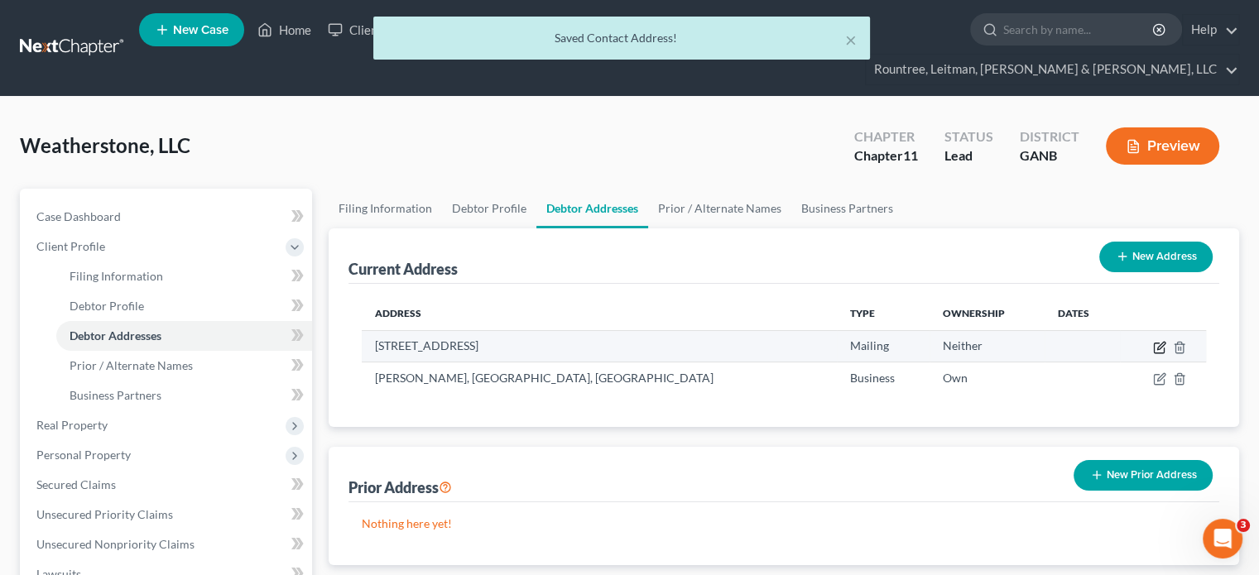
click at [1158, 344] on icon "button" at bounding box center [1159, 349] width 10 height 10
select select "10"
select select "66"
select select "1"
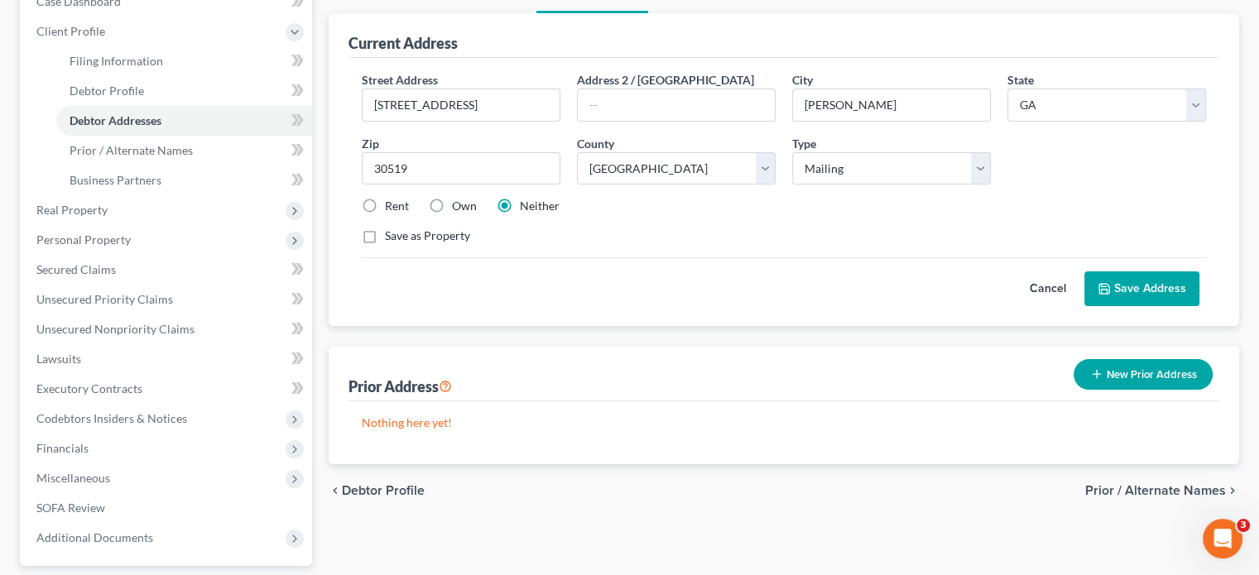
scroll to position [333, 0]
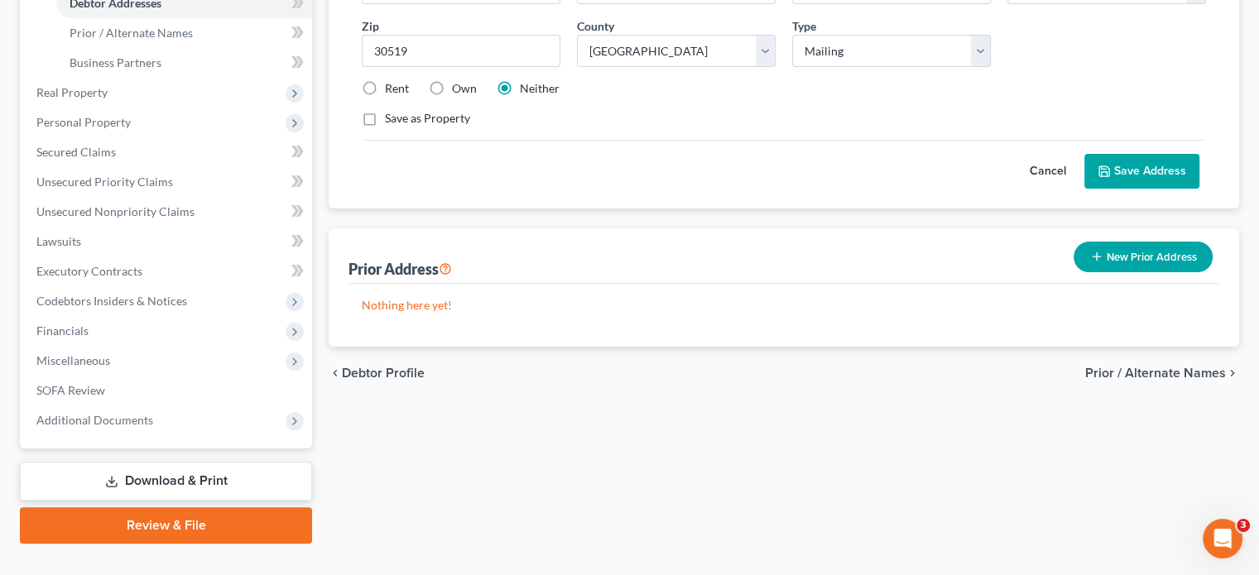
click at [172, 462] on link "Download & Print" at bounding box center [166, 481] width 292 height 39
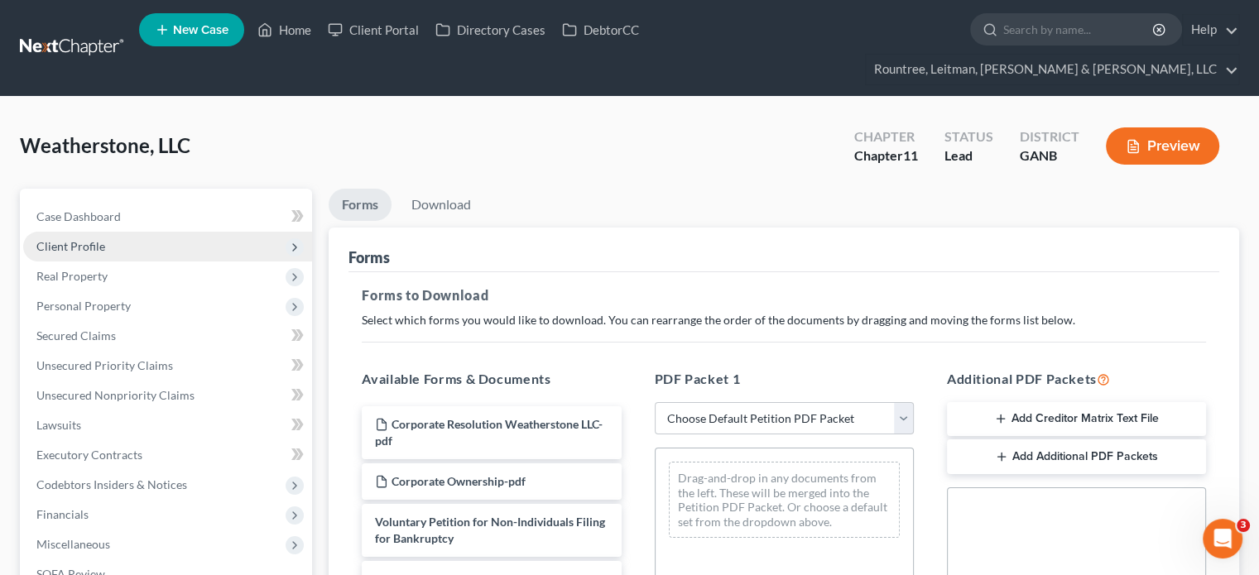
click at [70, 239] on span "Client Profile" at bounding box center [70, 246] width 69 height 14
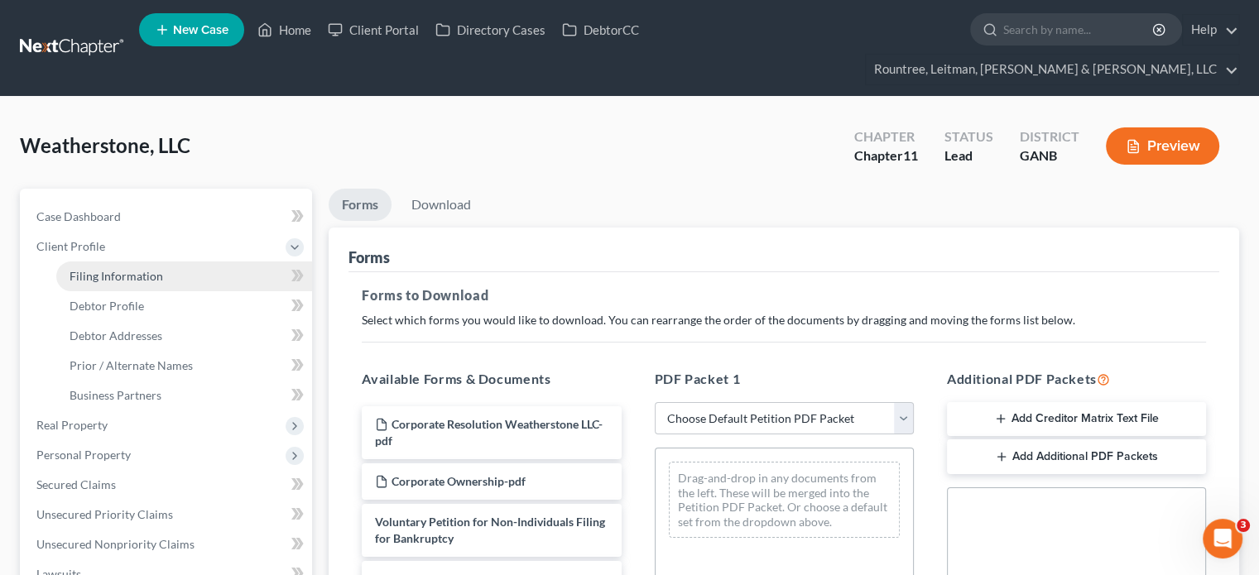
click at [123, 269] on span "Filing Information" at bounding box center [117, 276] width 94 height 14
select select "5"
select select "1"
select select "19"
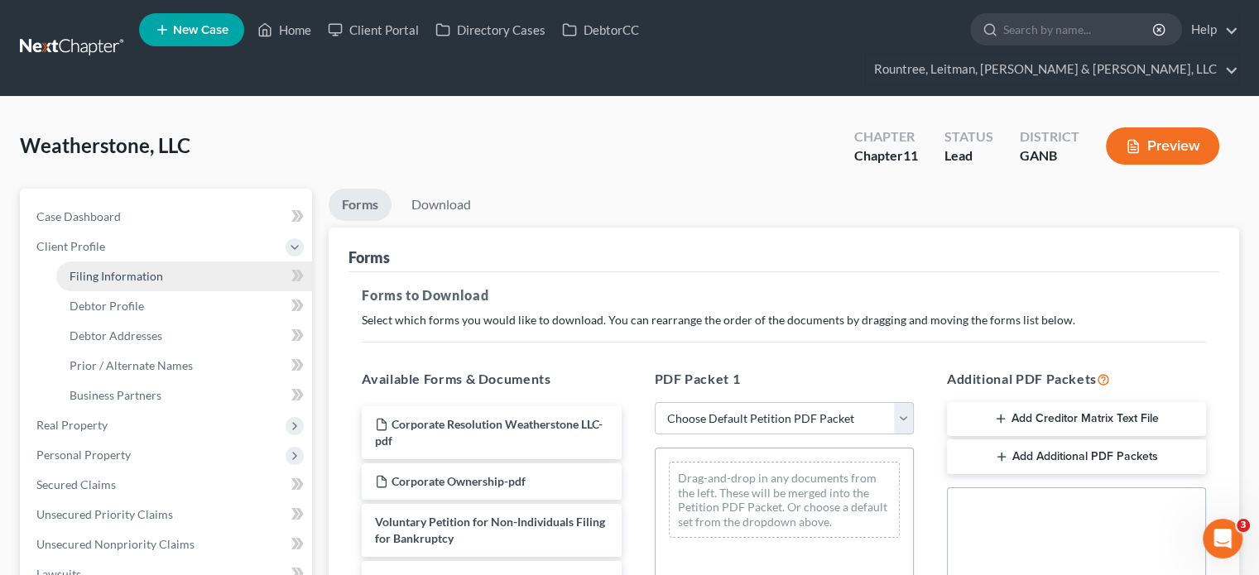
select select "0"
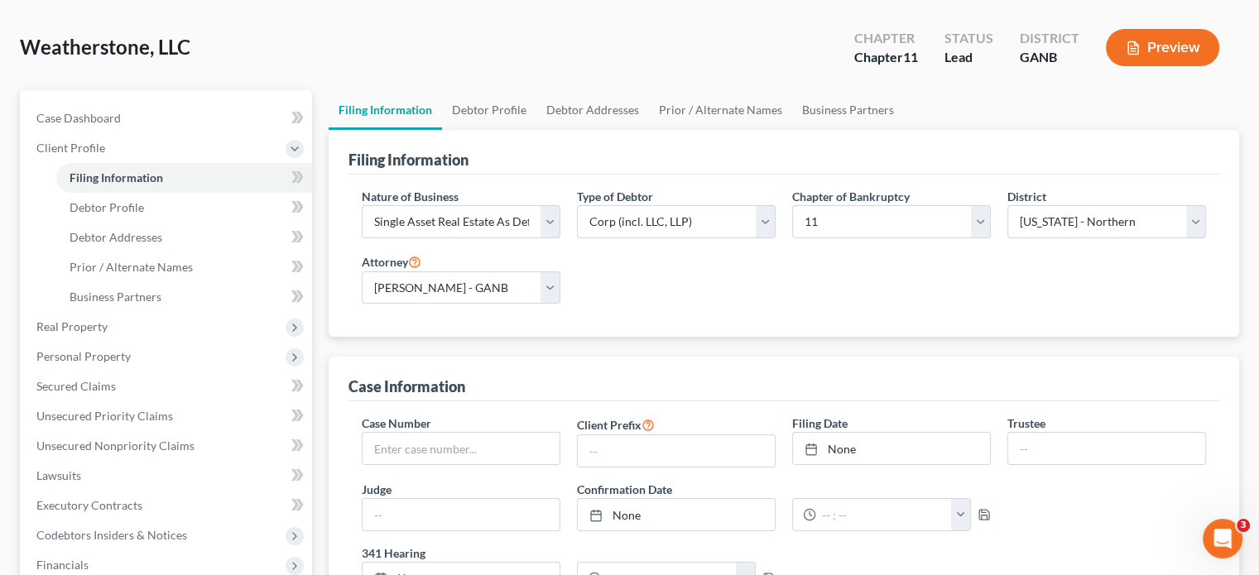
scroll to position [414, 0]
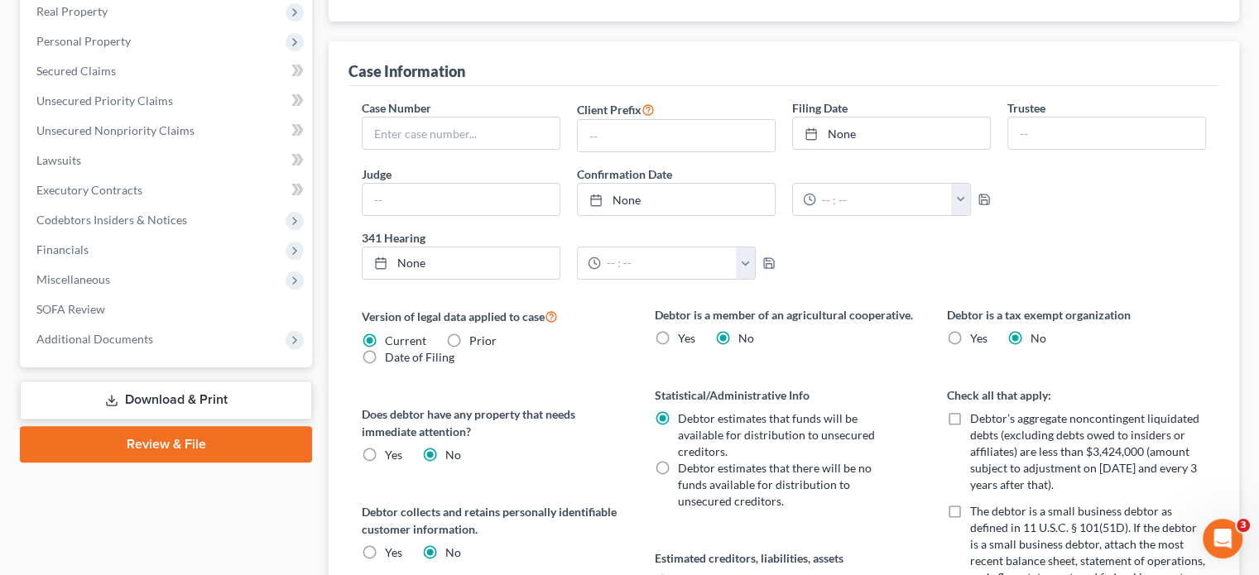
click at [198, 381] on link "Download & Print" at bounding box center [166, 400] width 292 height 39
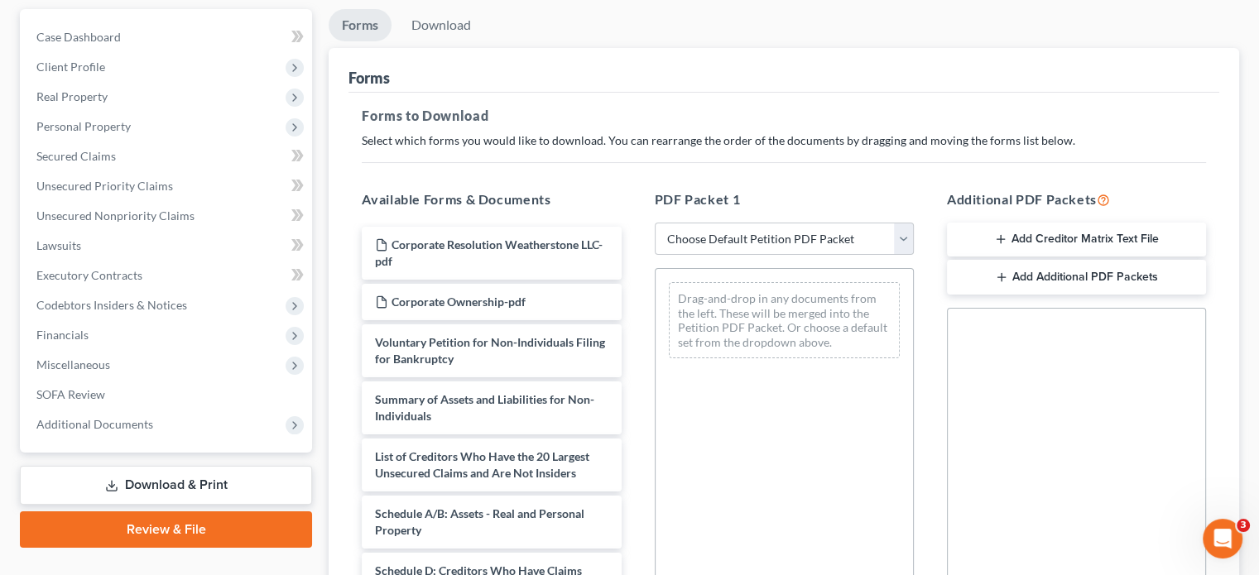
scroll to position [248, 0]
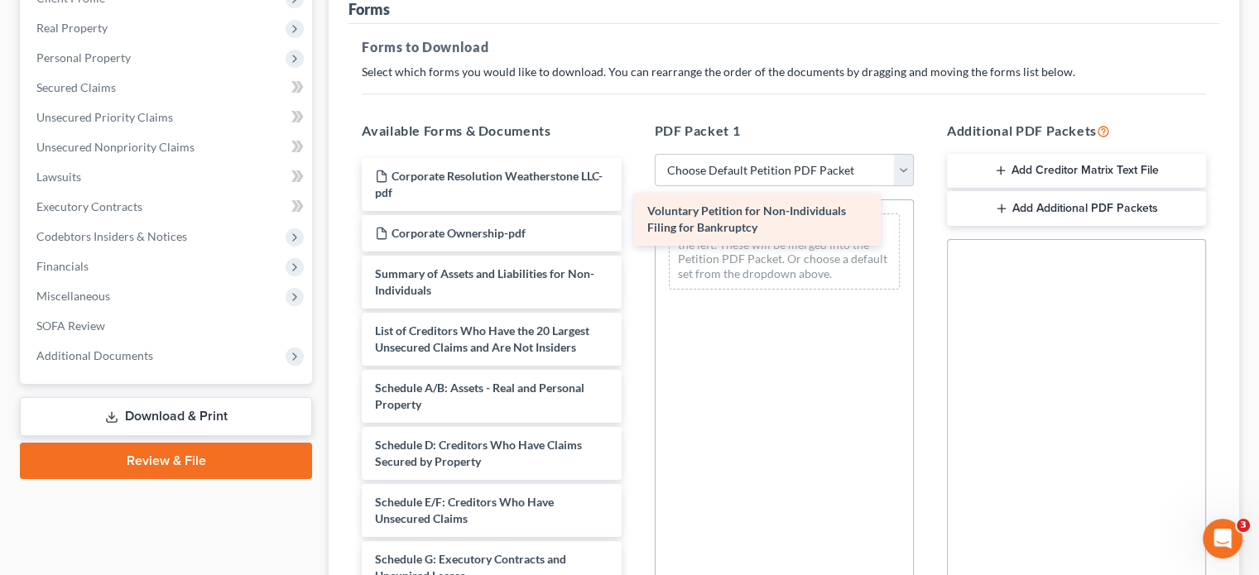
drag, startPoint x: 472, startPoint y: 251, endPoint x: 742, endPoint y: 218, distance: 271.9
click at [634, 219] on div "Voluntary Petition for Non-Individuals Filing for Bankruptcy Corporate Resoluti…" at bounding box center [491, 534] width 286 height 753
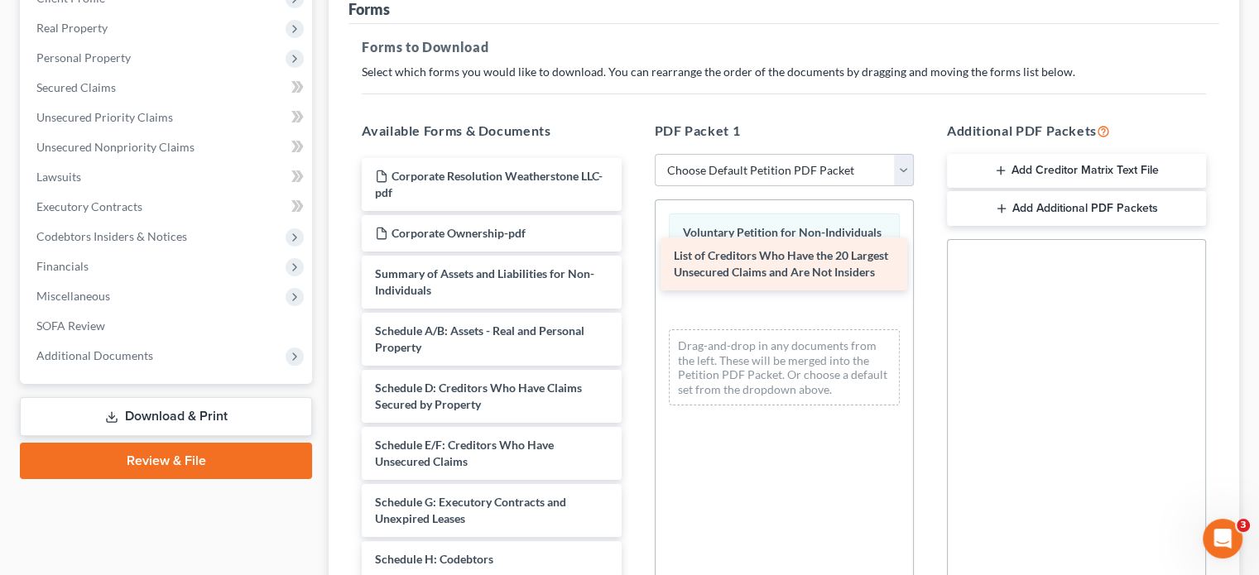
drag, startPoint x: 480, startPoint y: 307, endPoint x: 777, endPoint y: 260, distance: 300.9
click at [634, 260] on div "List of Creditors Who Have the 20 Largest Unsecured Claims and Are Not Insiders…" at bounding box center [491, 506] width 286 height 696
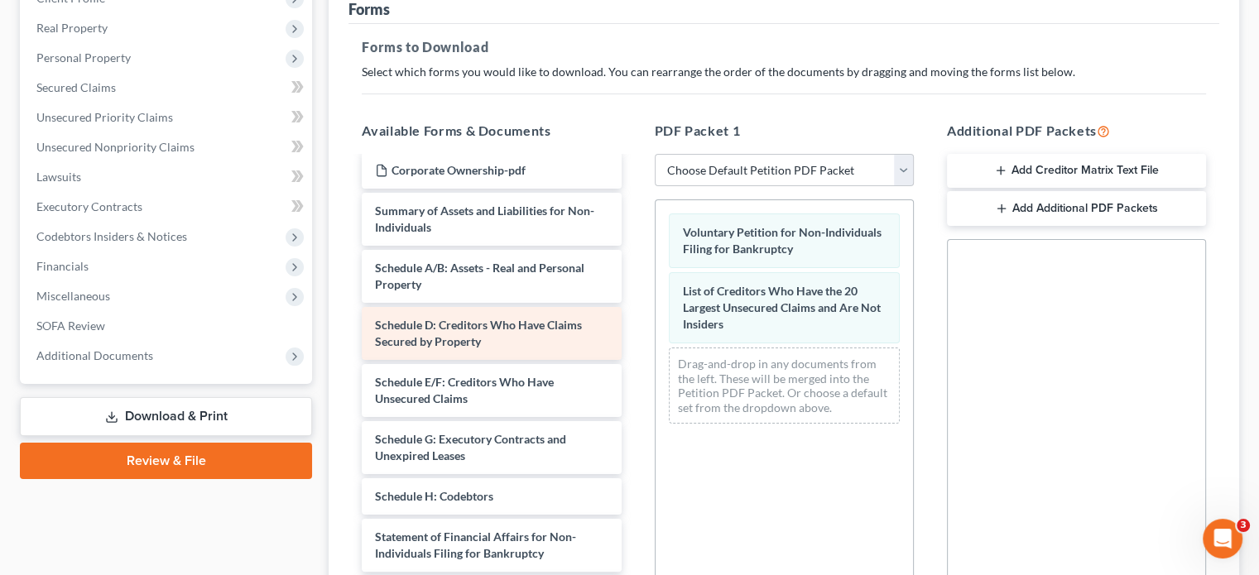
scroll to position [166, 0]
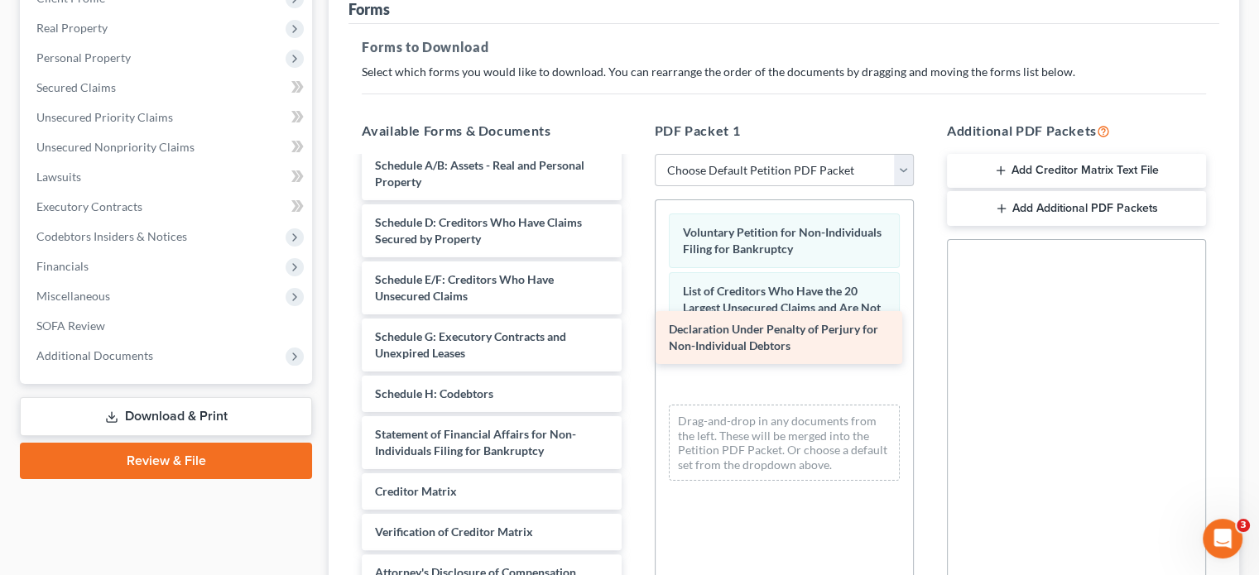
drag, startPoint x: 461, startPoint y: 469, endPoint x: 760, endPoint y: 340, distance: 325.2
click at [634, 340] on div "Declaration Under Penalty of Perjury for Non-Individual Debtors Corporate Resol…" at bounding box center [491, 312] width 286 height 639
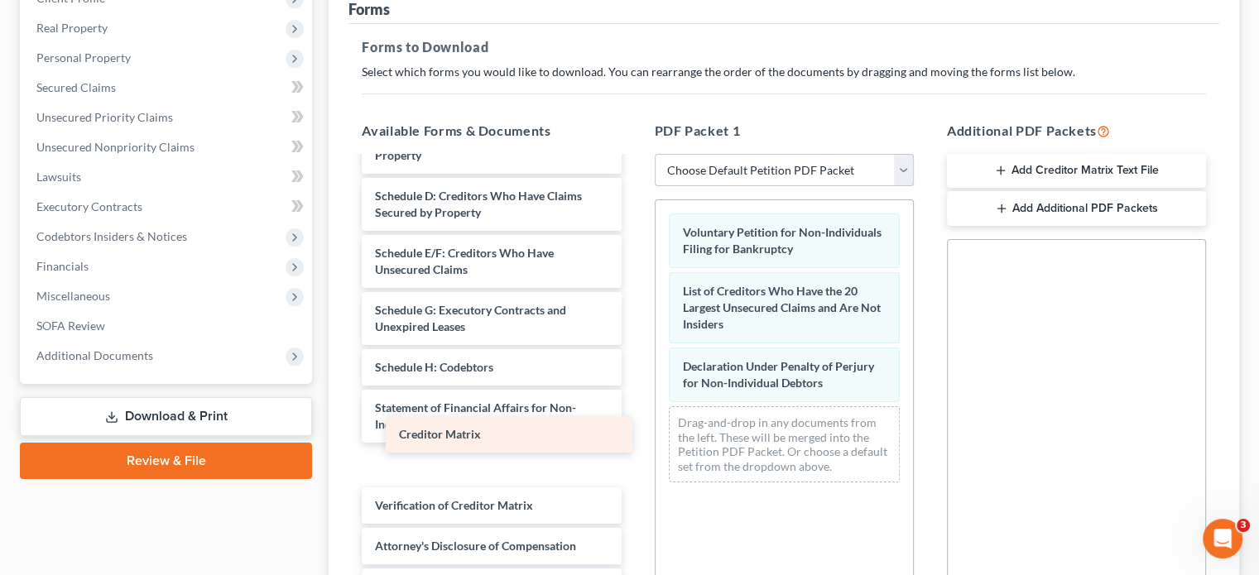
scroll to position [151, 0]
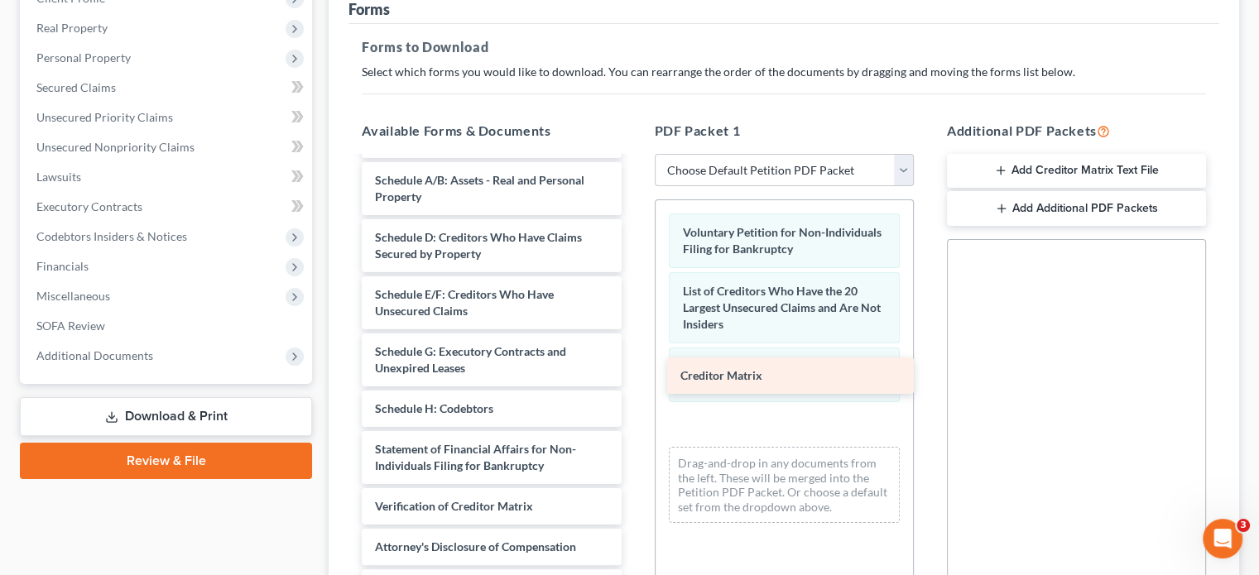
drag, startPoint x: 439, startPoint y: 435, endPoint x: 733, endPoint y: 382, distance: 299.3
click at [634, 381] on div "Creditor Matrix Corporate Resolution Weatherstone LLC-pdf Corporate Ownership-p…" at bounding box center [491, 306] width 286 height 598
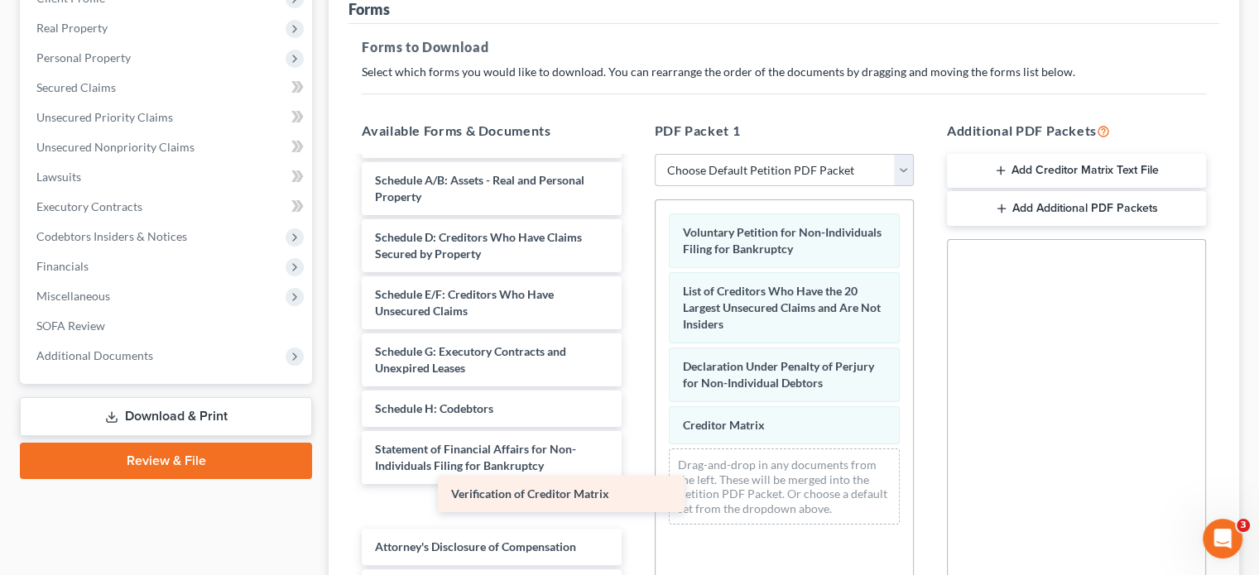
scroll to position [110, 0]
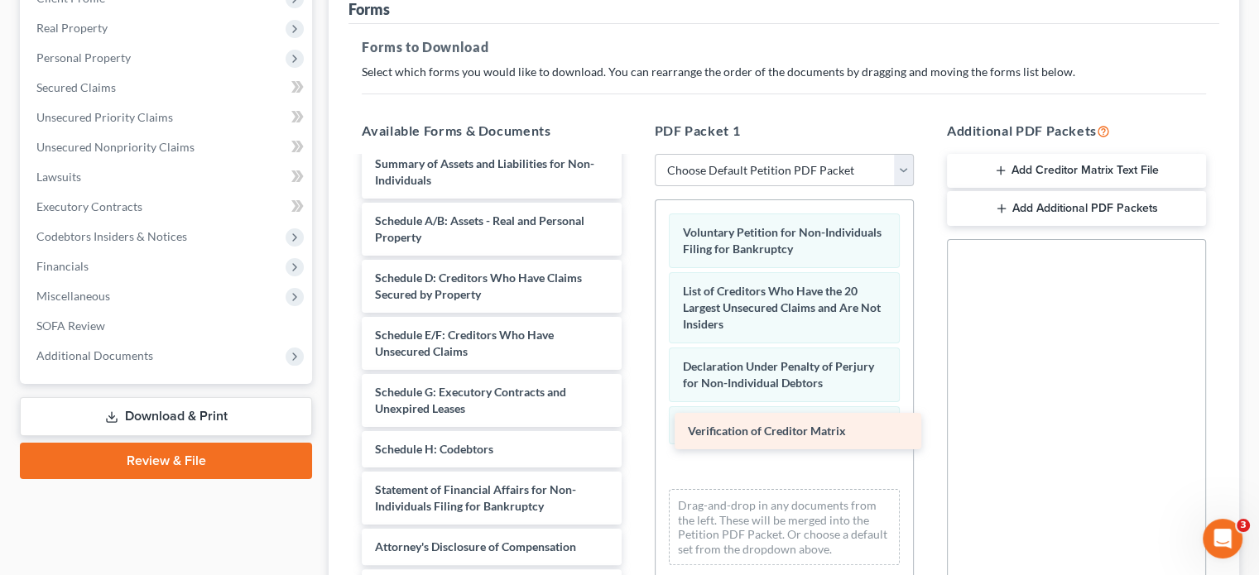
drag, startPoint x: 440, startPoint y: 477, endPoint x: 741, endPoint y: 435, distance: 304.1
click at [634, 436] on div "Verification of Creditor Matrix Corporate Resolution Weatherstone LLC-pdf Corpo…" at bounding box center [491, 327] width 286 height 558
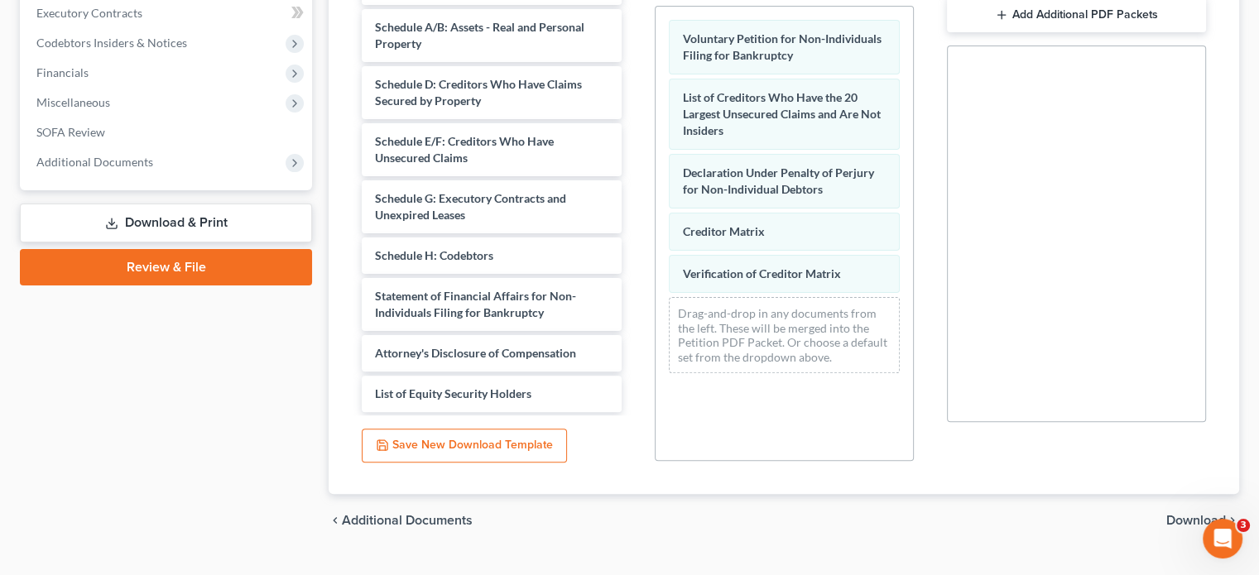
scroll to position [445, 0]
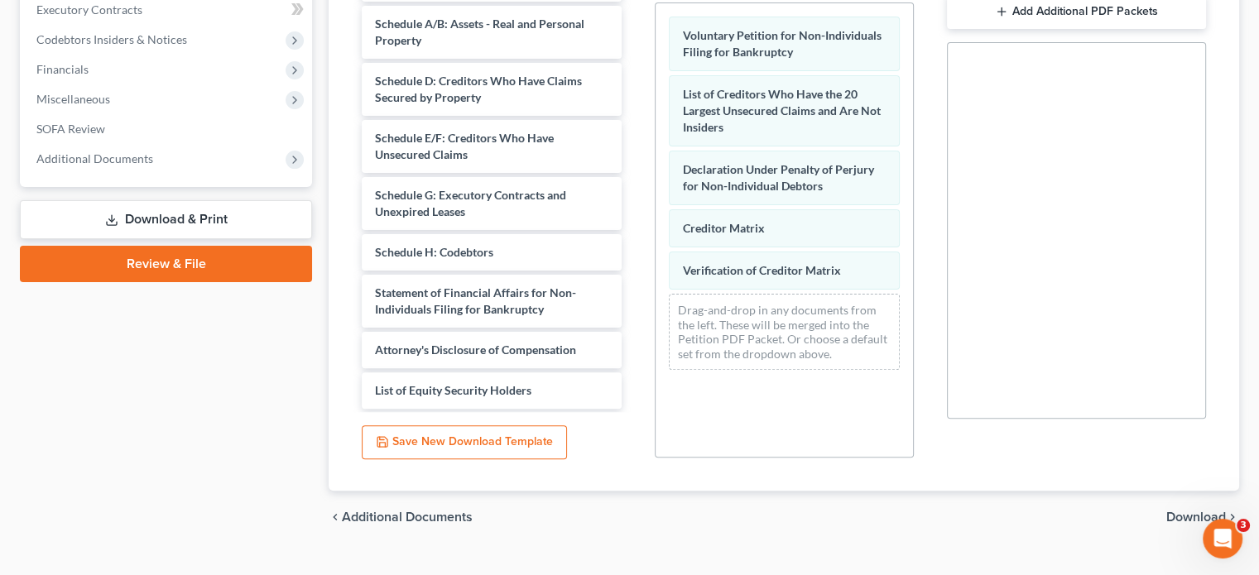
click at [1195, 511] on span "Download" at bounding box center [1196, 517] width 60 height 13
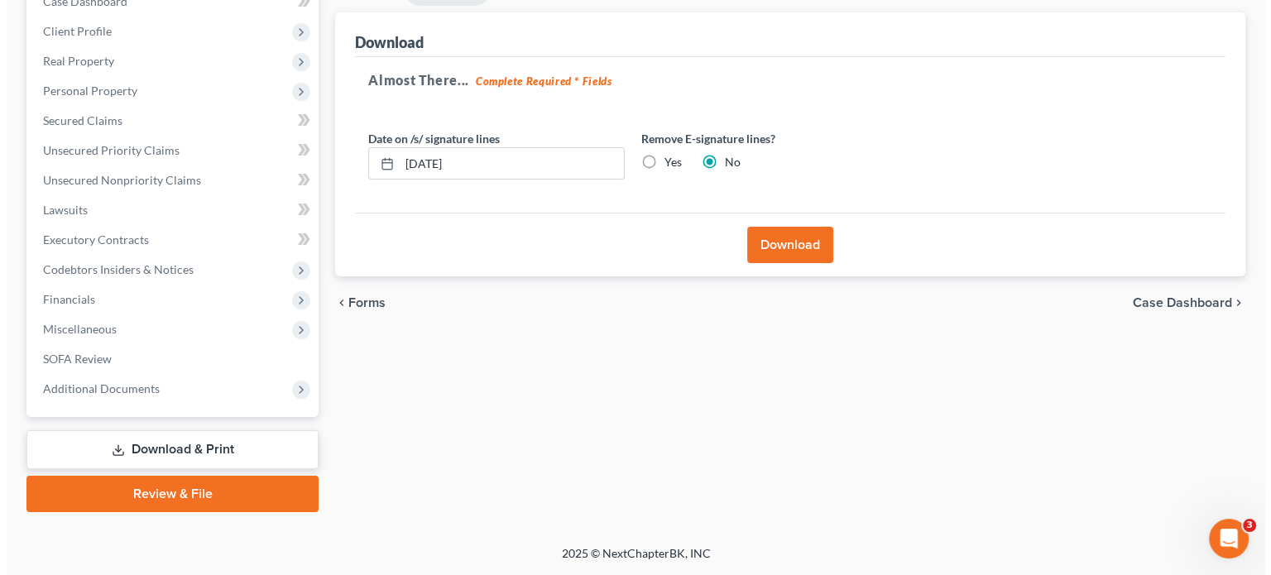
scroll to position [184, 0]
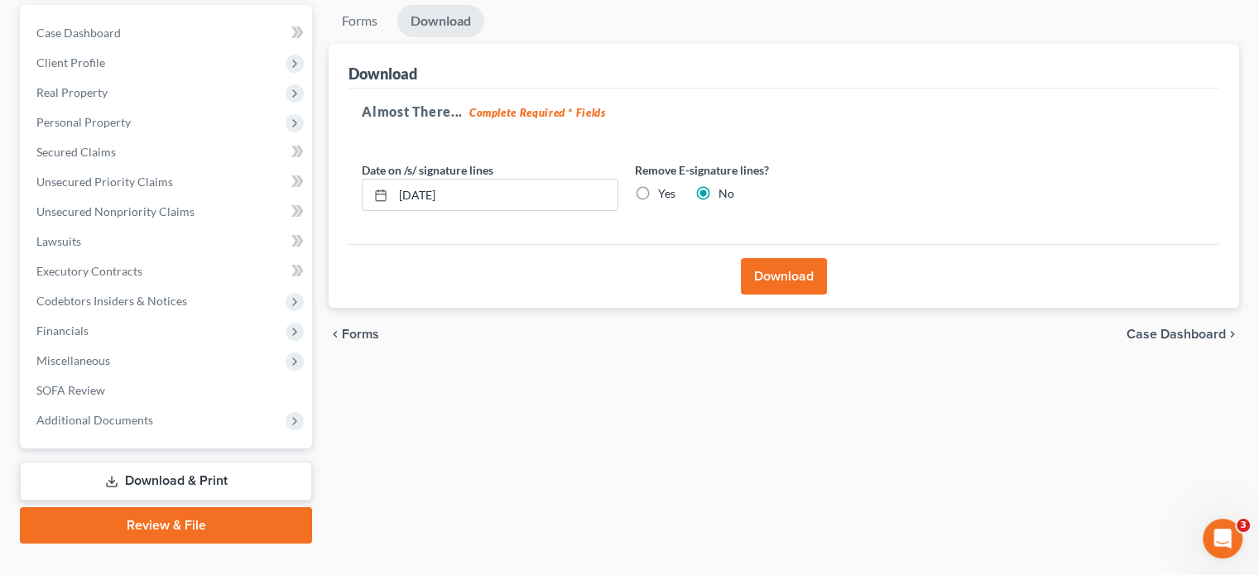
click at [790, 258] on button "Download" at bounding box center [784, 276] width 86 height 36
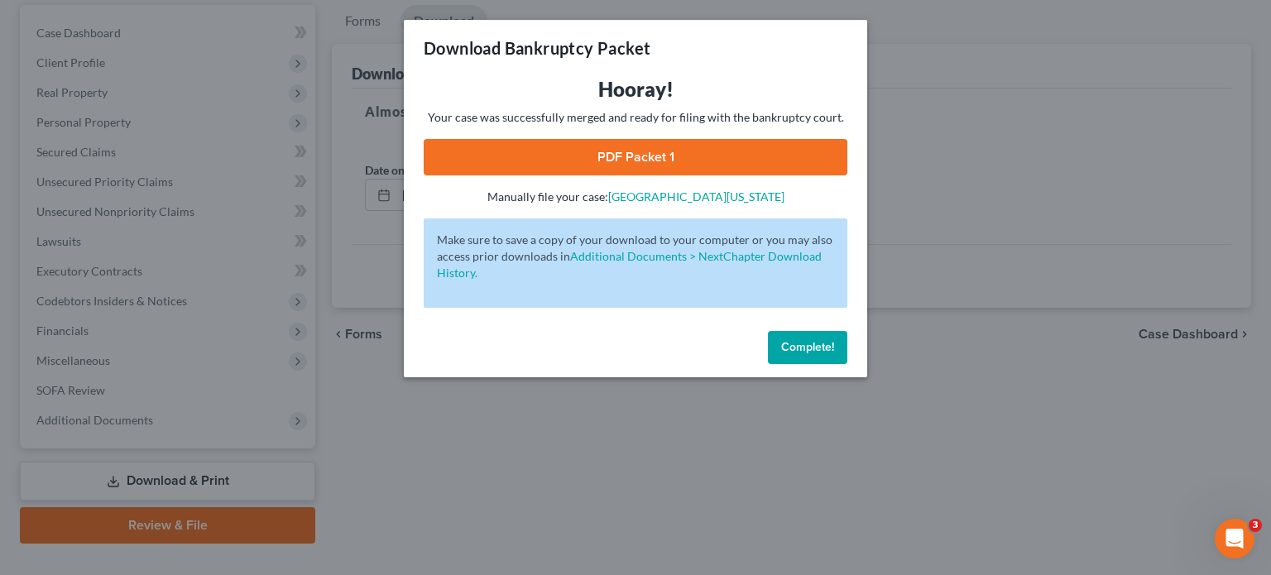
click at [636, 156] on link "PDF Packet 1" at bounding box center [636, 157] width 424 height 36
